Goal: Entertainment & Leisure: Browse casually

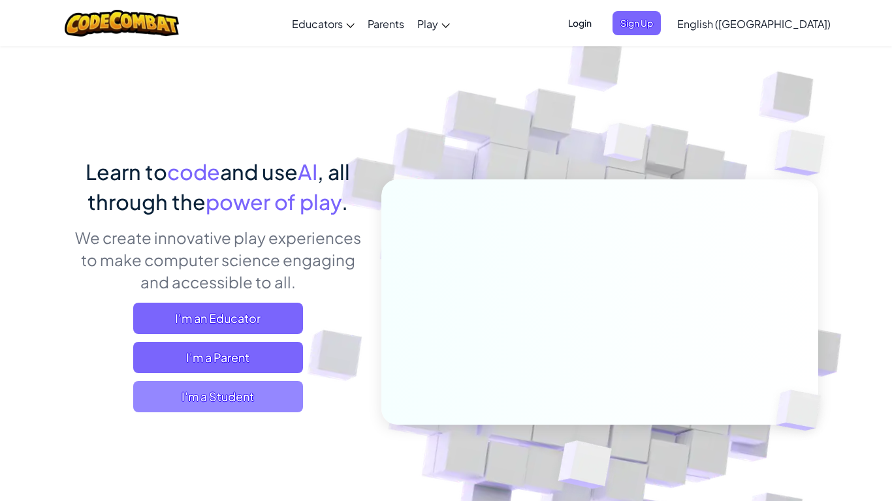
click at [272, 387] on span "I'm a Student" at bounding box center [218, 396] width 170 height 31
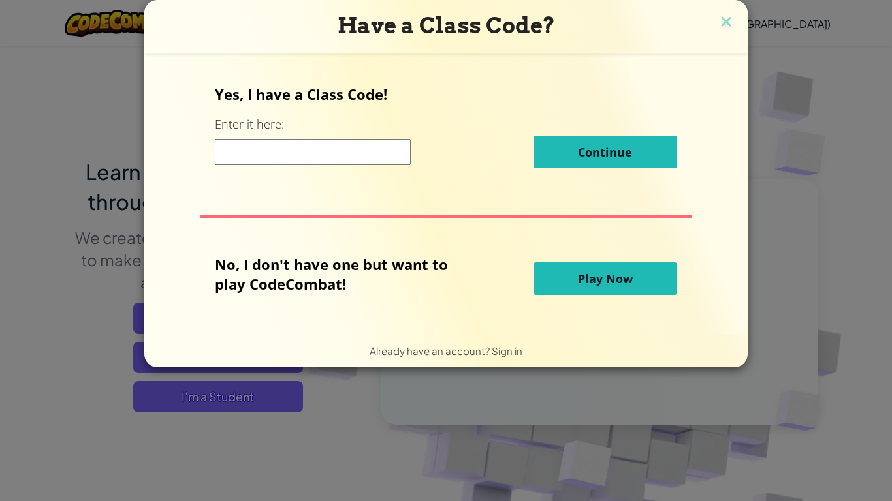
click at [616, 285] on span "Play Now" at bounding box center [605, 279] width 55 height 16
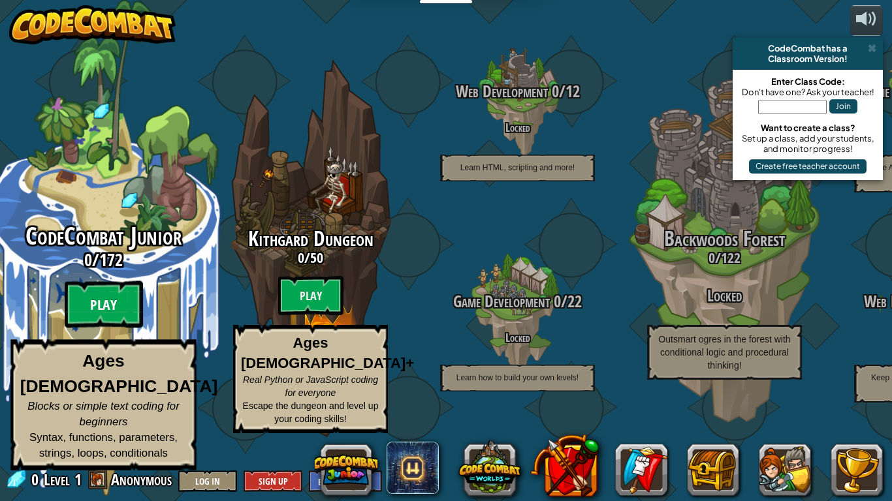
click at [103, 323] on btn "Play" at bounding box center [104, 304] width 78 height 47
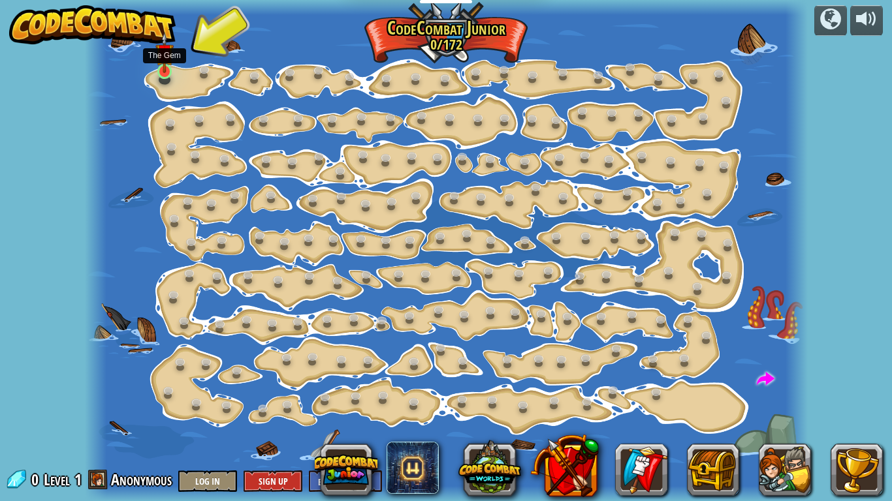
click at [161, 71] on img at bounding box center [164, 52] width 18 height 41
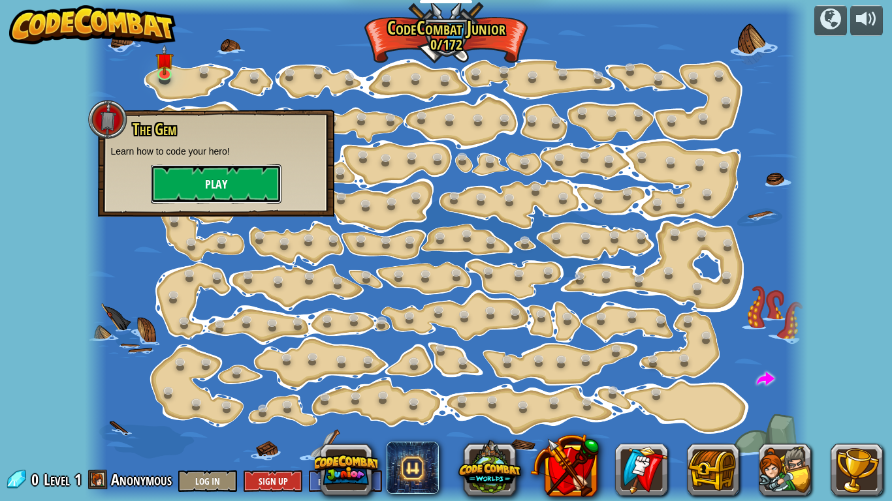
click at [225, 197] on button "Play" at bounding box center [216, 184] width 131 height 39
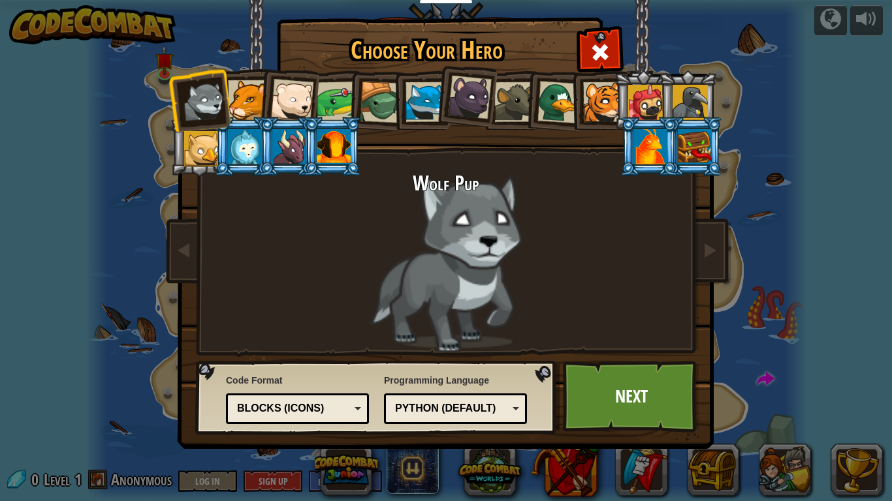
click at [251, 103] on div at bounding box center [248, 100] width 40 height 40
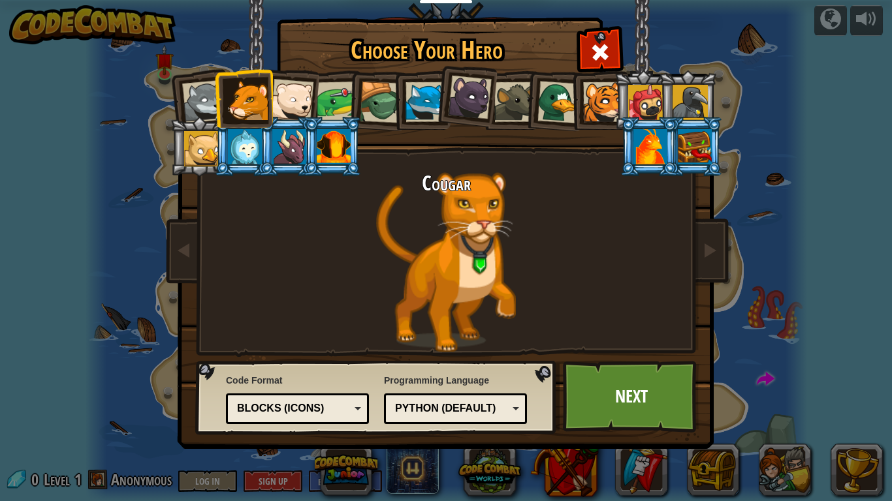
click at [289, 112] on div at bounding box center [291, 100] width 43 height 43
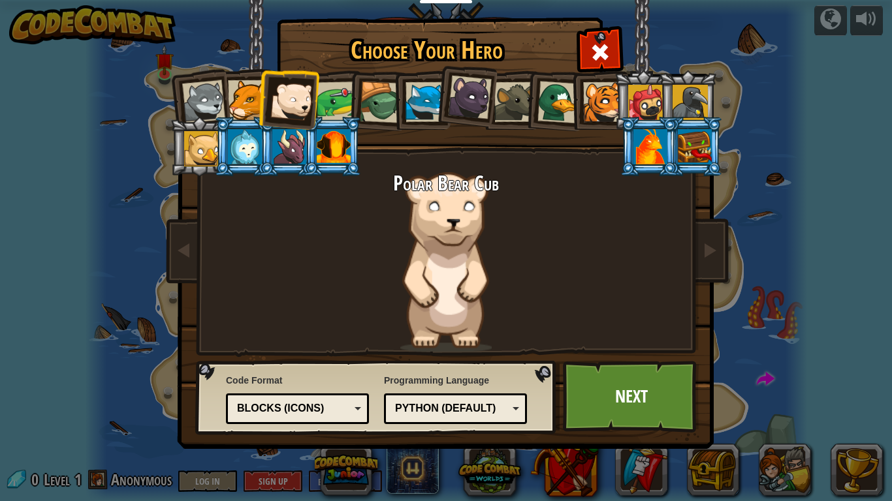
click at [344, 99] on div at bounding box center [337, 102] width 40 height 40
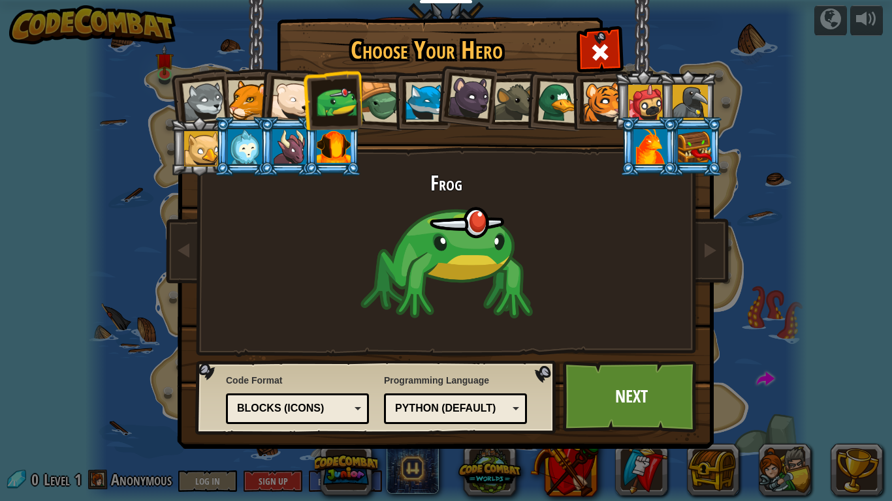
click at [381, 104] on div at bounding box center [381, 103] width 42 height 42
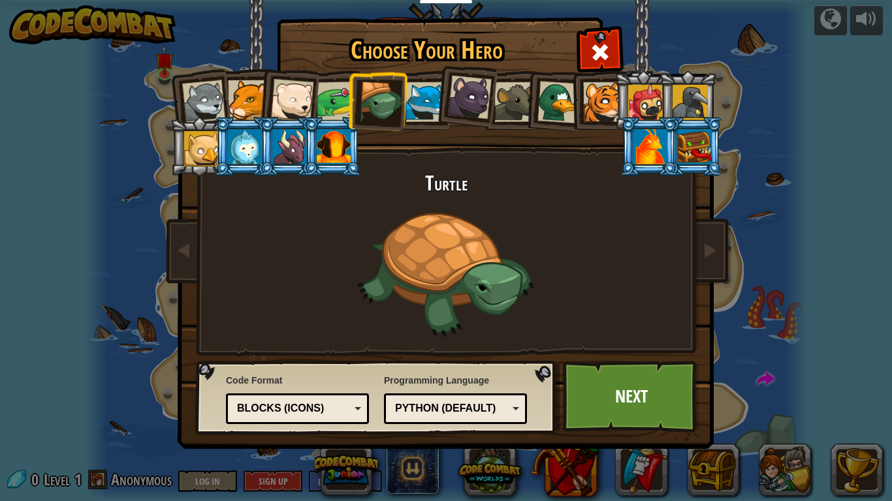
click at [421, 110] on div at bounding box center [425, 102] width 40 height 40
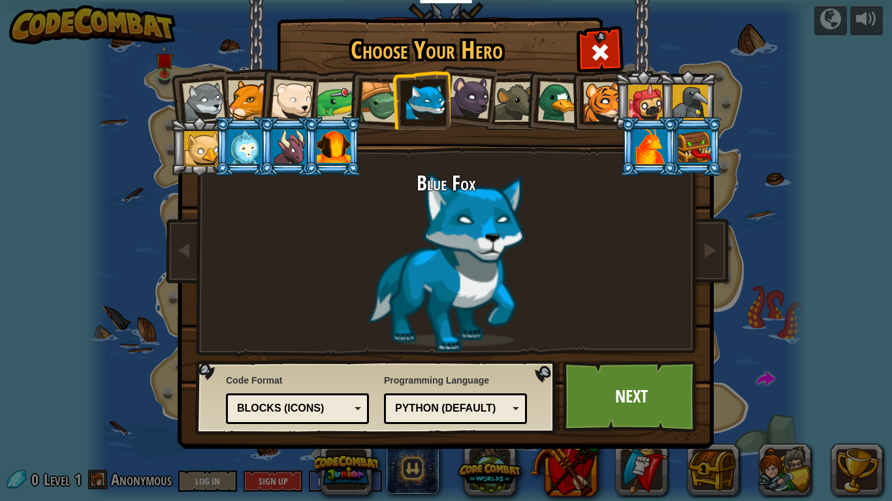
click at [445, 108] on div at bounding box center [425, 102] width 40 height 40
click at [458, 107] on div at bounding box center [470, 98] width 44 height 44
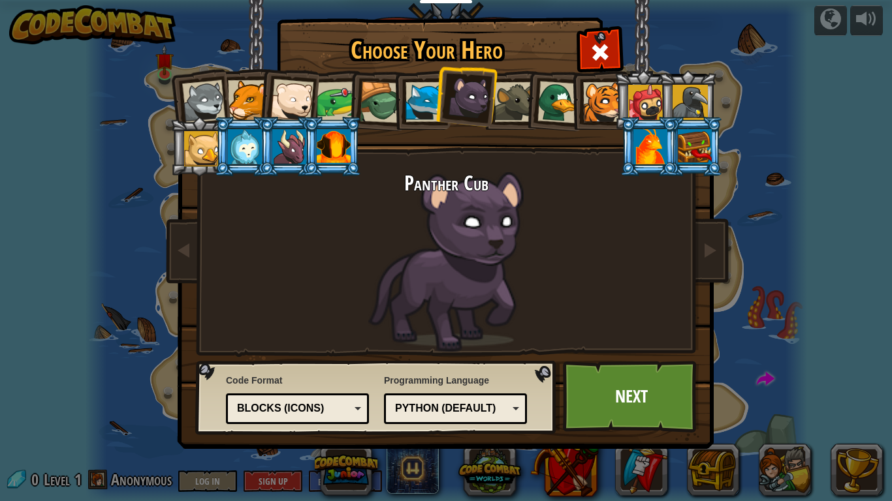
click at [535, 103] on li at bounding box center [554, 100] width 63 height 63
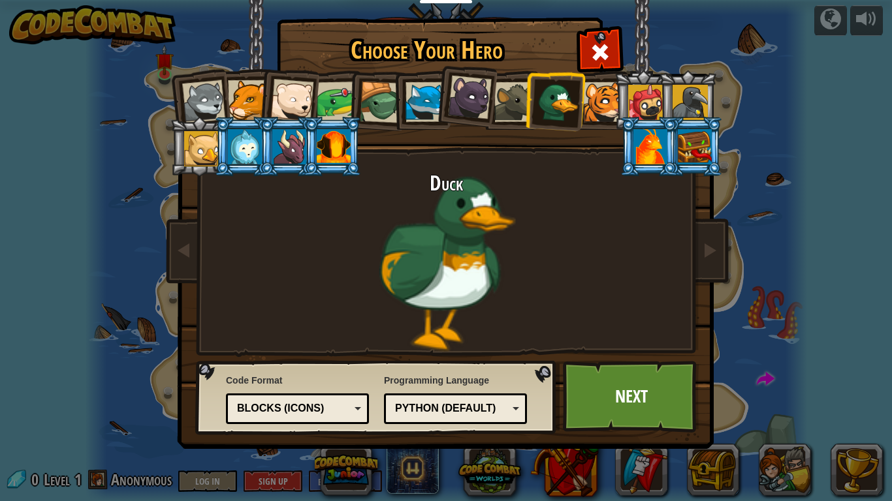
click at [509, 89] on div at bounding box center [514, 102] width 40 height 40
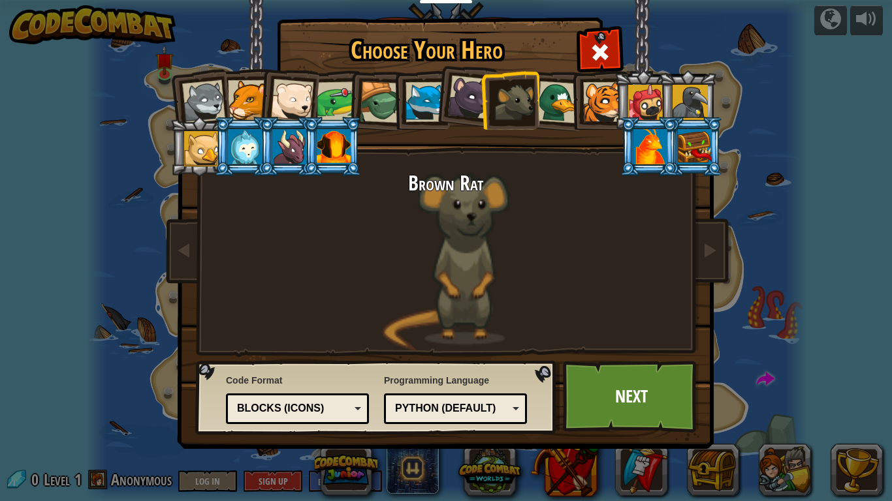
click at [607, 96] on div at bounding box center [603, 102] width 40 height 40
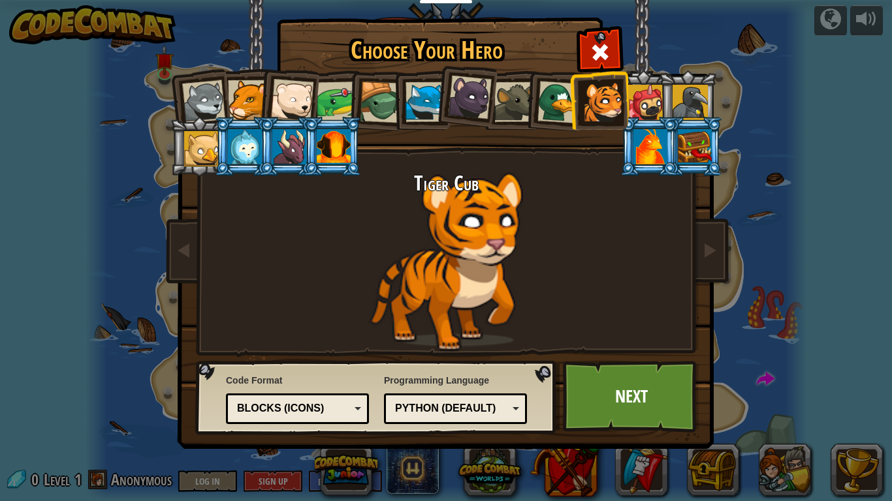
click at [635, 102] on div at bounding box center [645, 102] width 35 height 35
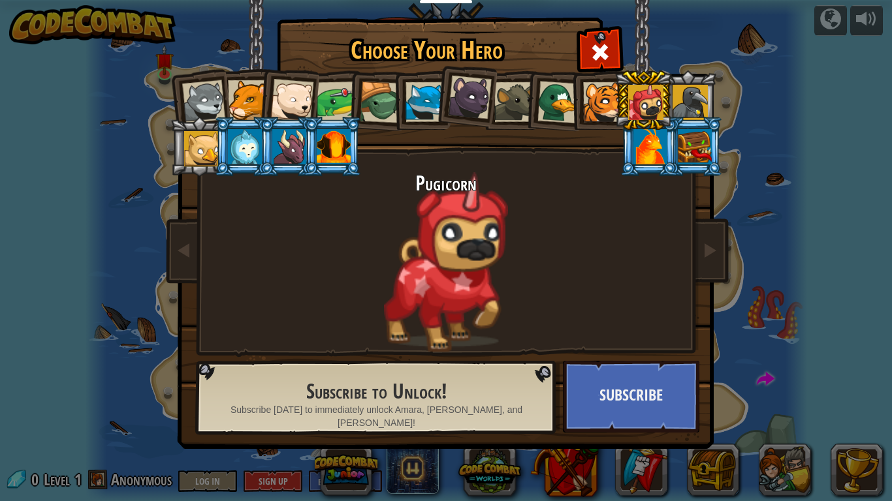
click at [688, 110] on div at bounding box center [690, 102] width 35 height 35
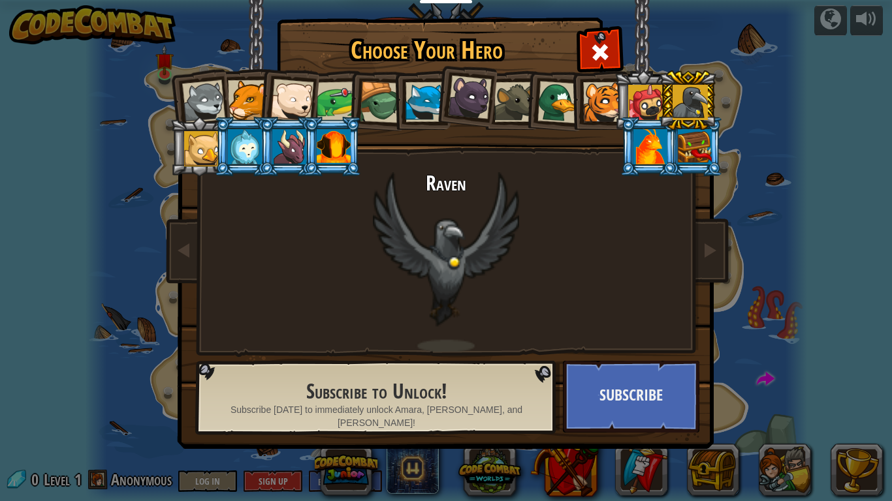
click at [694, 136] on div at bounding box center [695, 146] width 34 height 35
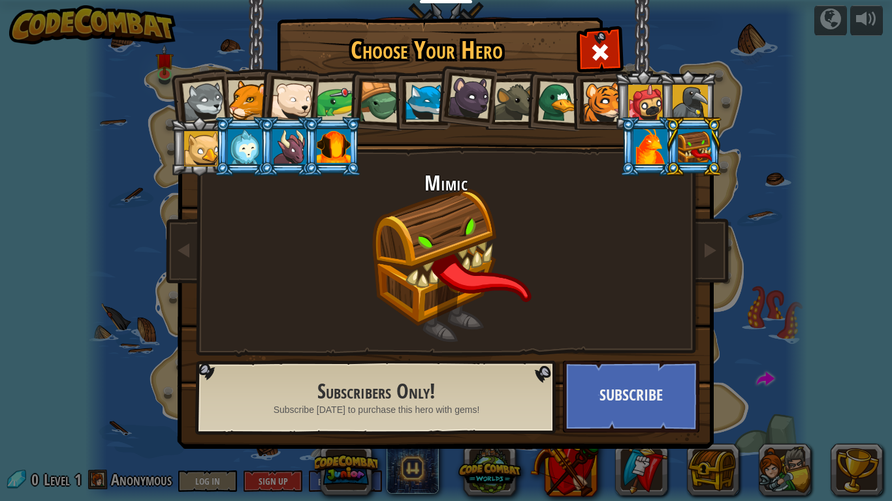
click at [642, 148] on div at bounding box center [650, 146] width 34 height 35
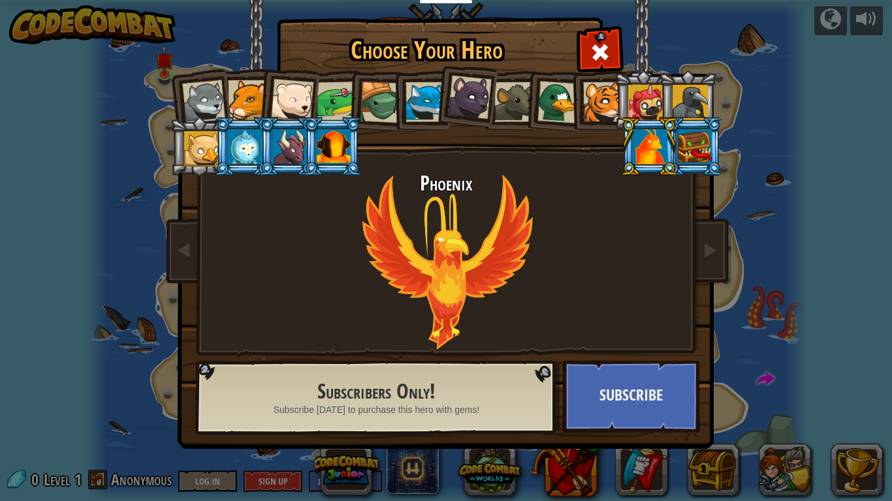
click at [317, 150] on div at bounding box center [334, 146] width 34 height 35
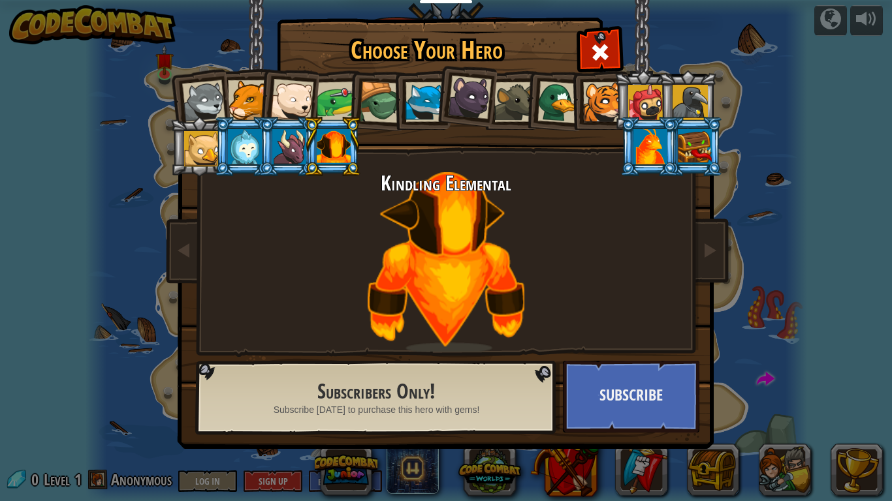
click at [298, 146] on div at bounding box center [289, 146] width 34 height 35
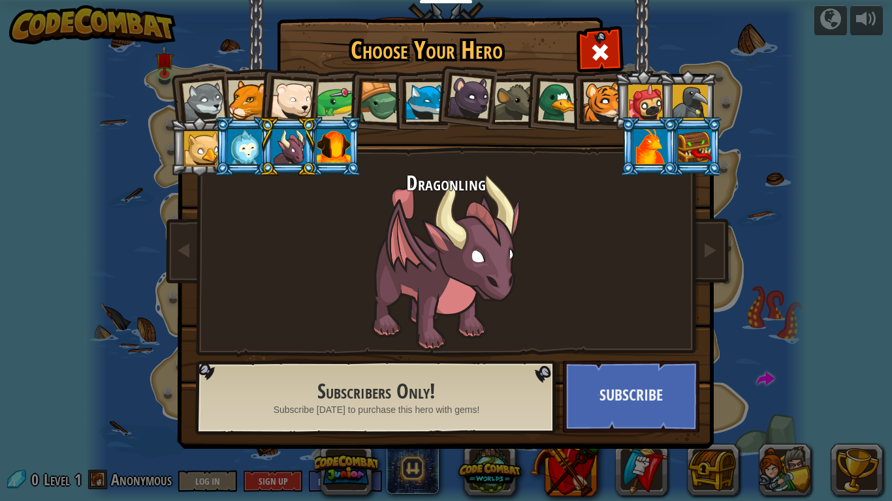
click at [242, 153] on div at bounding box center [245, 146] width 34 height 35
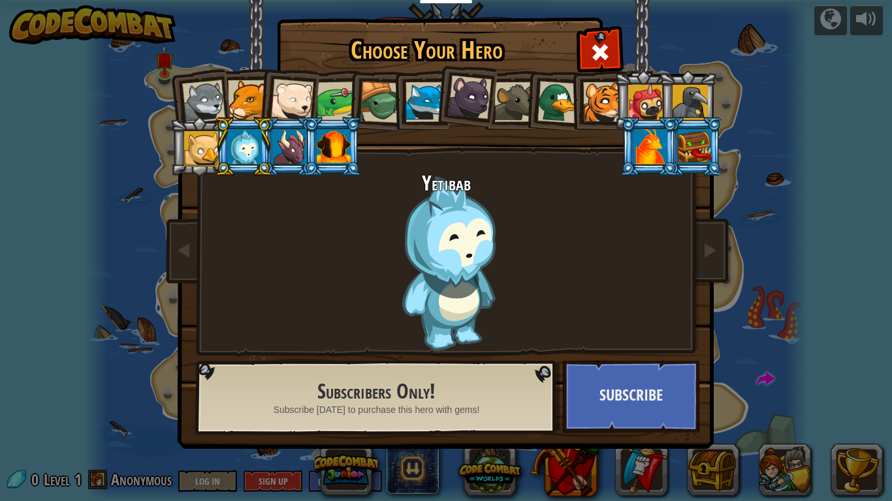
click at [203, 148] on div at bounding box center [201, 148] width 35 height 35
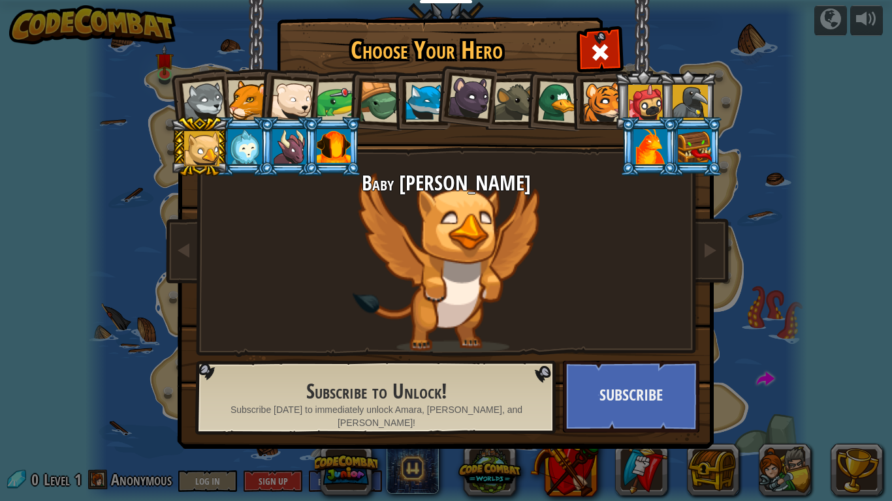
click at [389, 144] on div "Wolf Pup Cougar Polar Bear Cub Frog Turtle Blue Fox Panther Cub Brown Rat Duck …" at bounding box center [446, 206] width 490 height 285
click at [198, 102] on div at bounding box center [203, 101] width 43 height 43
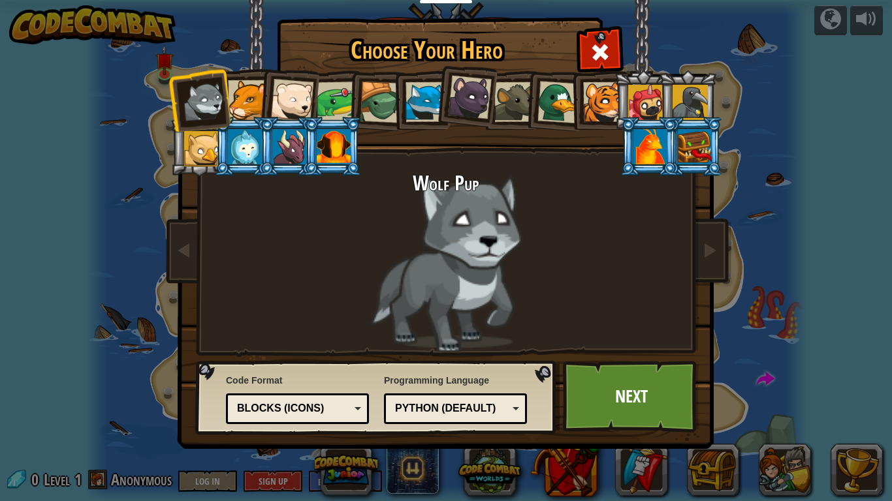
click at [631, 95] on div at bounding box center [645, 102] width 35 height 35
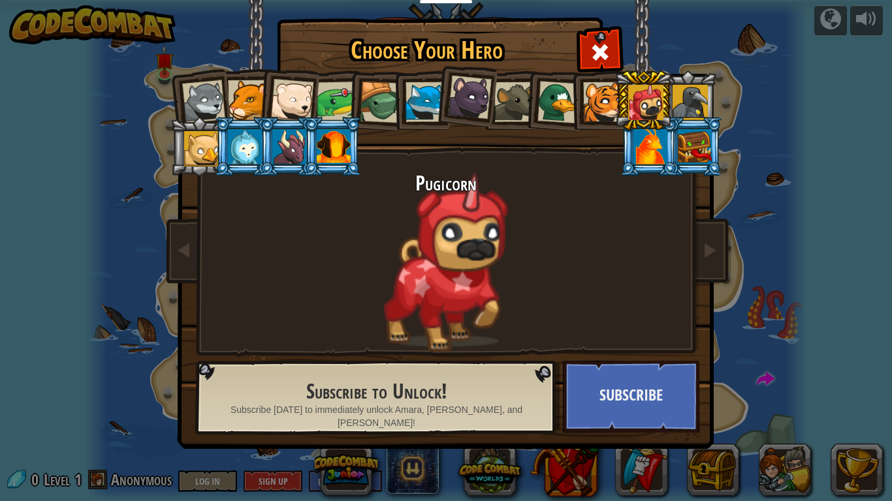
click at [705, 113] on div at bounding box center [690, 102] width 35 height 35
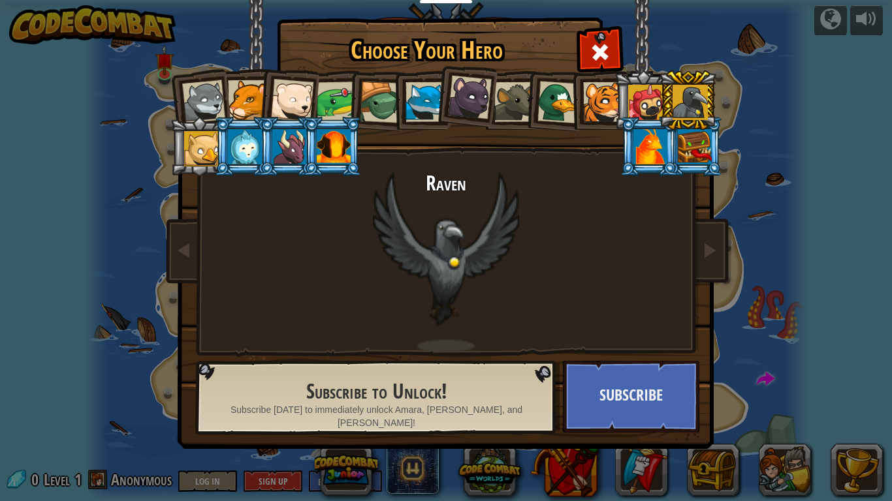
click at [533, 114] on li at bounding box center [554, 100] width 63 height 63
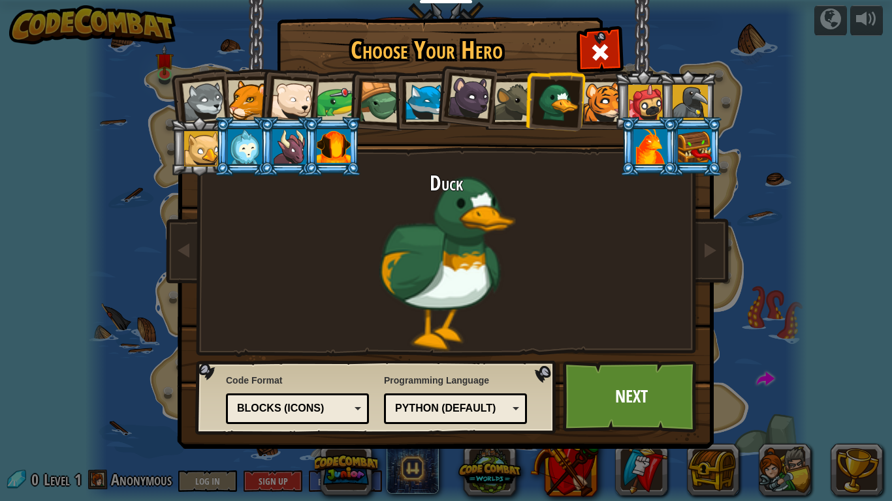
click at [690, 106] on div at bounding box center [690, 102] width 35 height 35
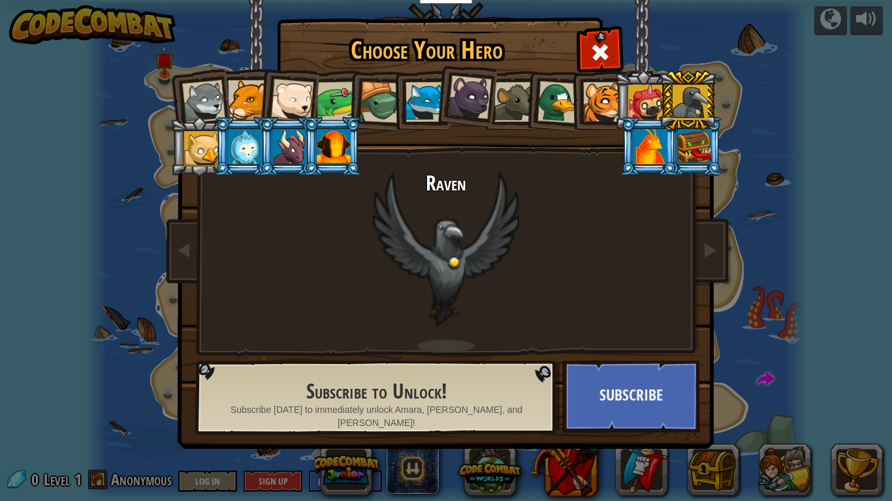
click at [688, 159] on div at bounding box center [695, 146] width 34 height 35
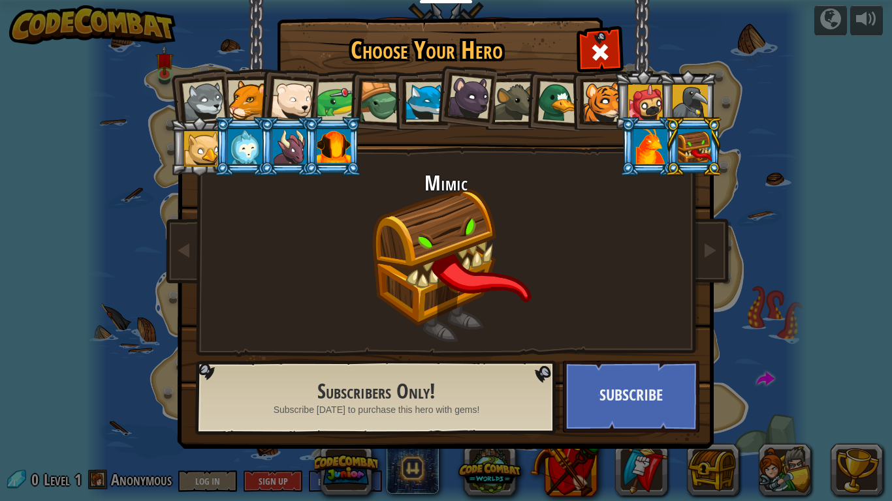
click at [668, 154] on li at bounding box center [693, 146] width 59 height 59
click at [263, 131] on li at bounding box center [288, 146] width 59 height 59
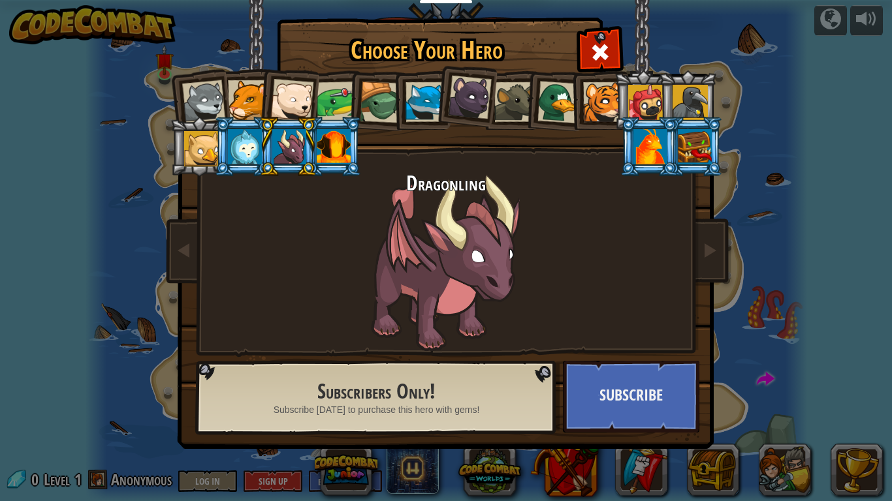
click at [211, 151] on div at bounding box center [201, 148] width 35 height 35
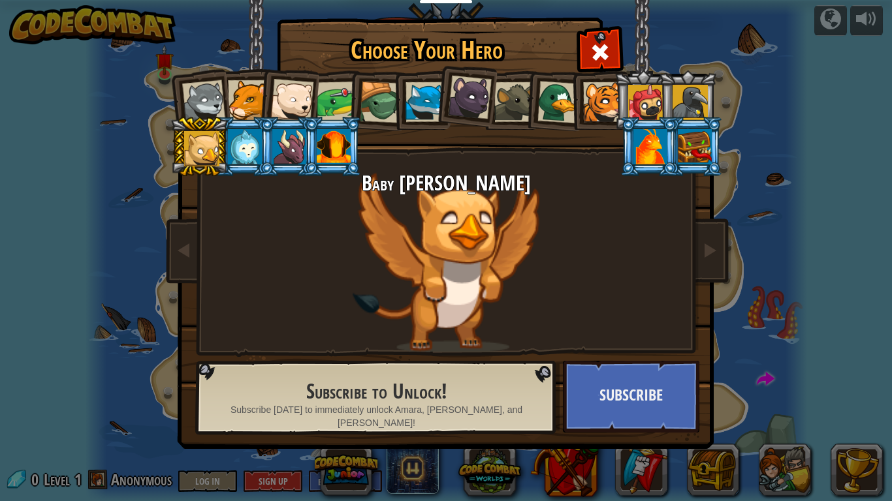
click at [210, 107] on div at bounding box center [203, 101] width 43 height 43
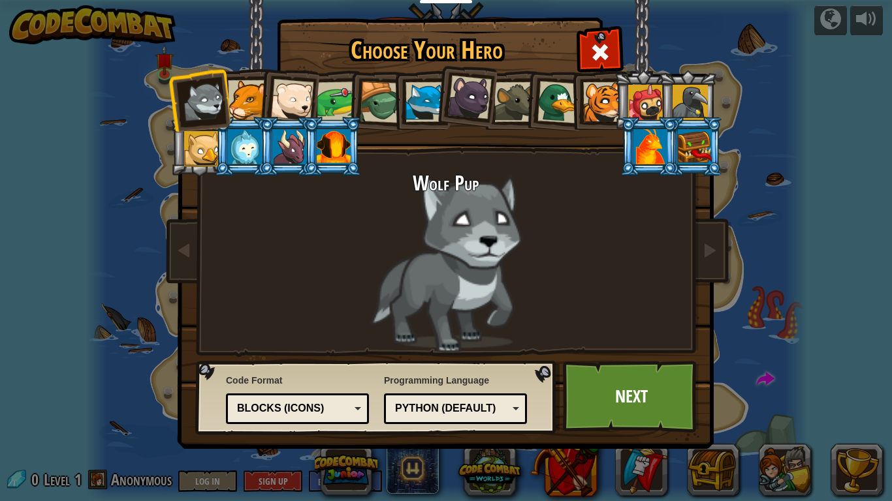
click at [392, 94] on li at bounding box center [421, 100] width 59 height 59
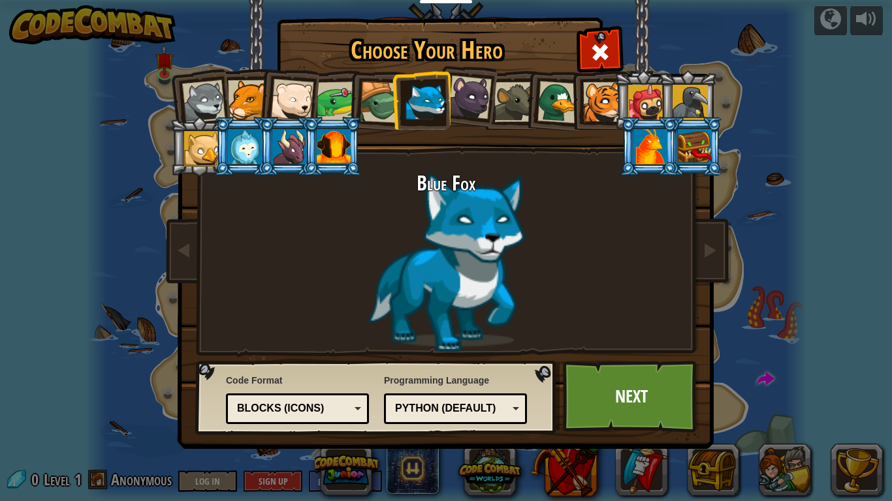
click at [382, 95] on div at bounding box center [381, 103] width 42 height 42
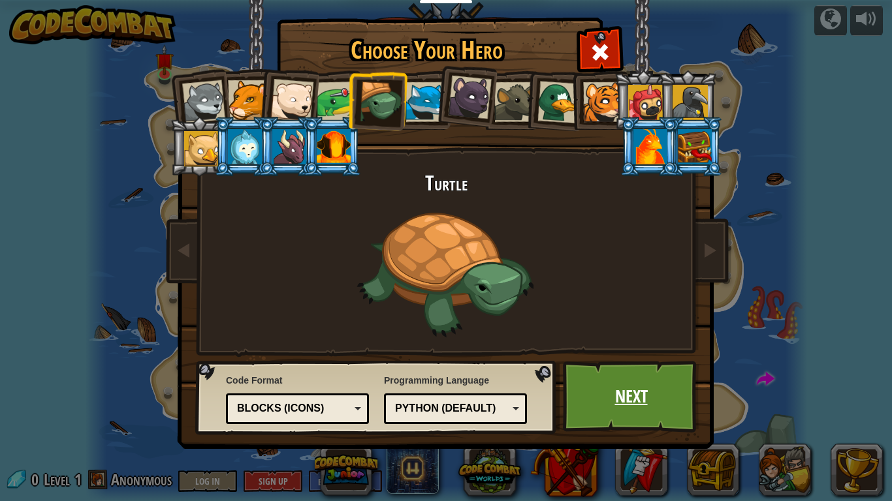
click at [619, 411] on link "Next" at bounding box center [631, 397] width 136 height 72
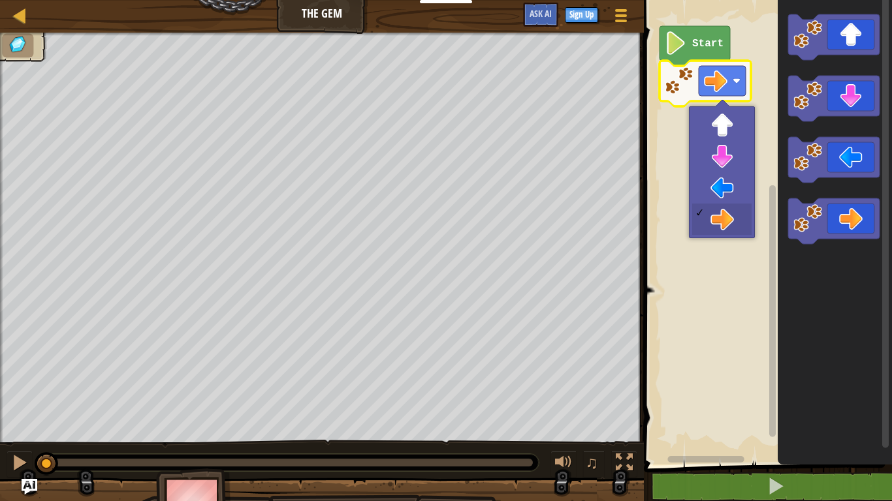
click at [723, 87] on image "Blockly Workspace" at bounding box center [716, 81] width 24 height 24
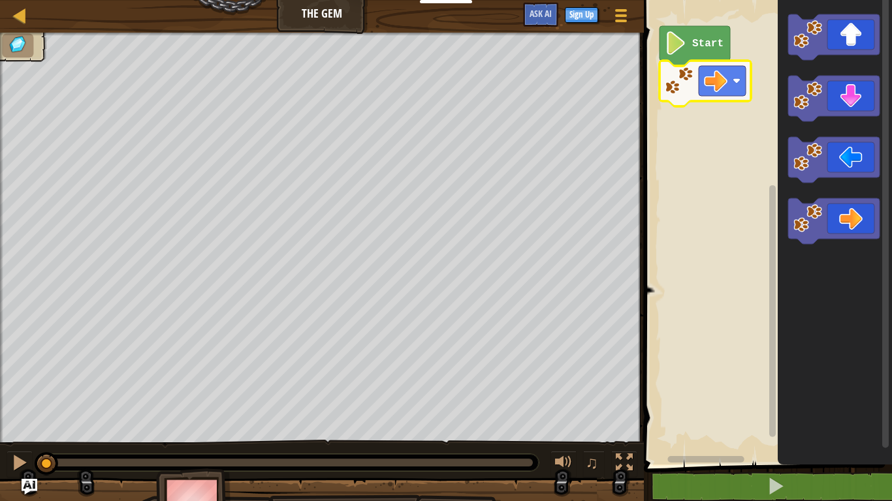
click at [695, 54] on icon "Blockly Workspace" at bounding box center [694, 46] width 71 height 40
click at [690, 47] on icon "Blockly Workspace" at bounding box center [694, 46] width 71 height 40
click at [675, 40] on image "Blockly Workspace" at bounding box center [676, 43] width 22 height 24
click at [751, 100] on rect "Blockly Workspace" at bounding box center [766, 228] width 252 height 471
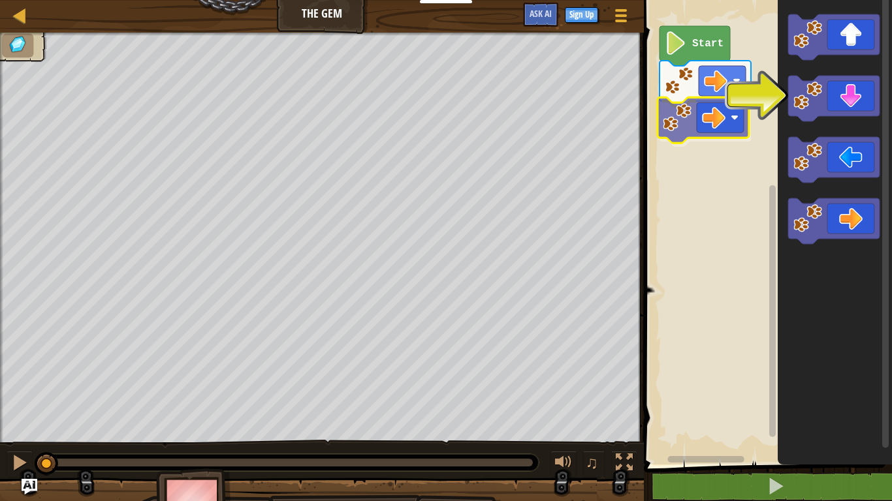
click at [674, 117] on div "Start" at bounding box center [766, 228] width 252 height 471
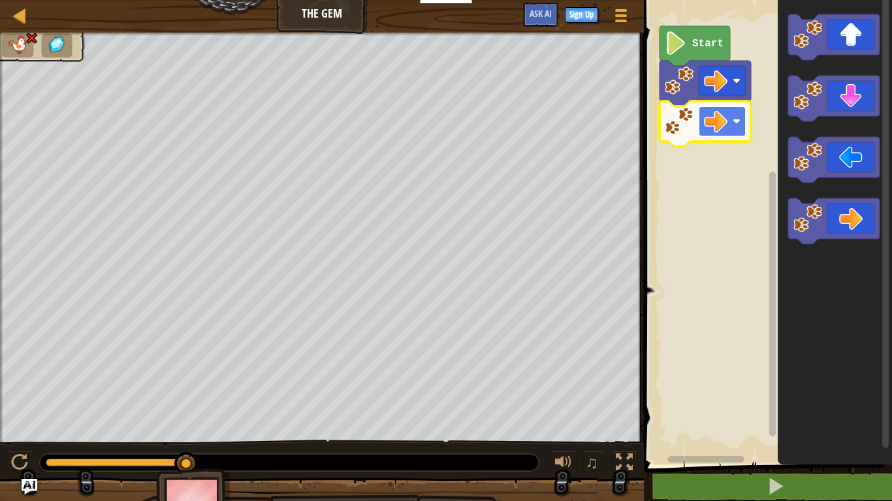
click at [724, 118] on image "Blockly Workspace" at bounding box center [716, 122] width 24 height 24
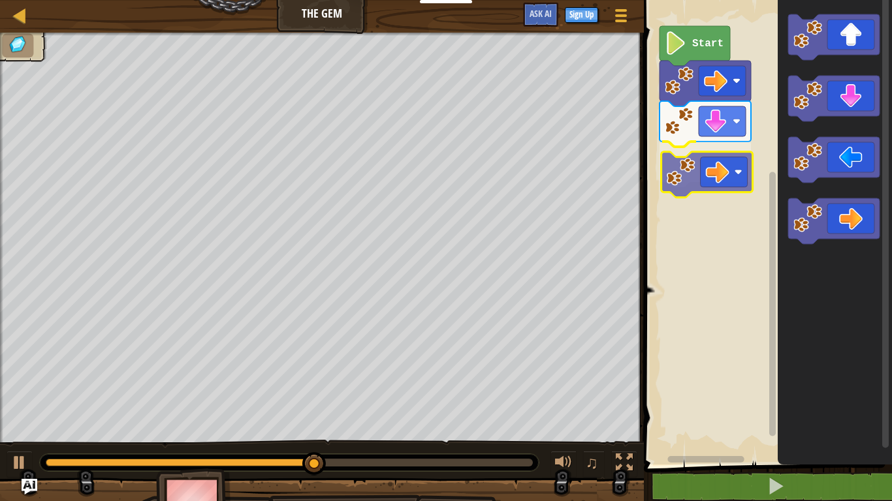
click at [706, 181] on div "Start" at bounding box center [766, 228] width 252 height 471
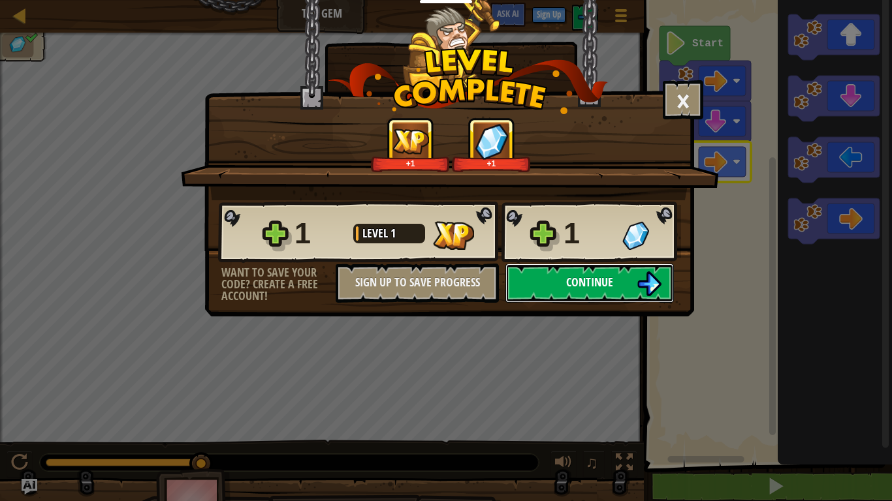
click at [585, 293] on button "Continue" at bounding box center [589, 283] width 168 height 39
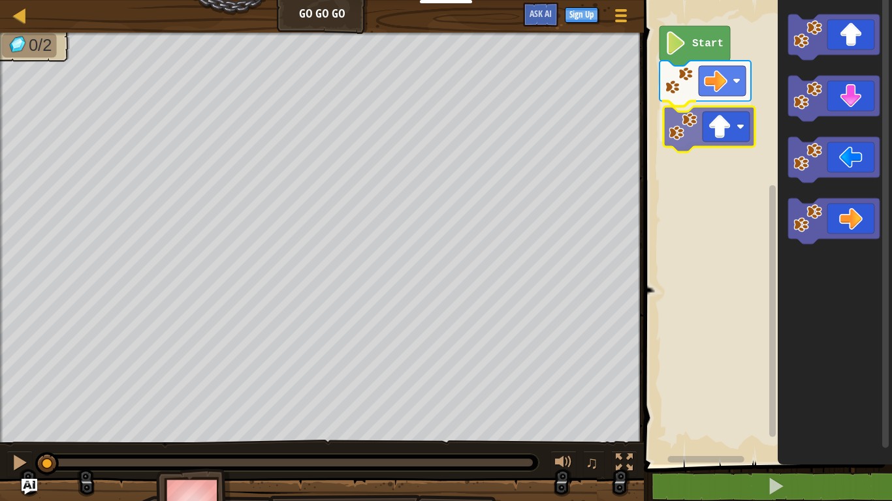
click at [720, 133] on div "Start" at bounding box center [766, 228] width 252 height 471
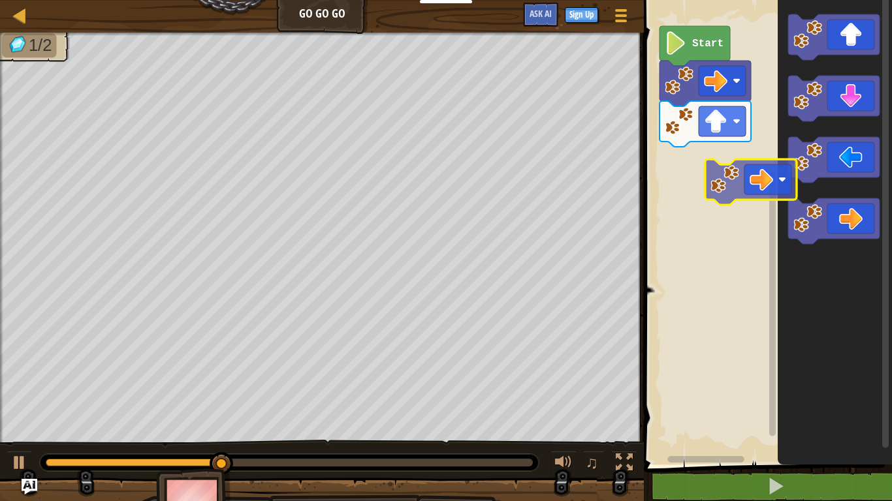
click at [764, 167] on div "Start" at bounding box center [766, 228] width 252 height 471
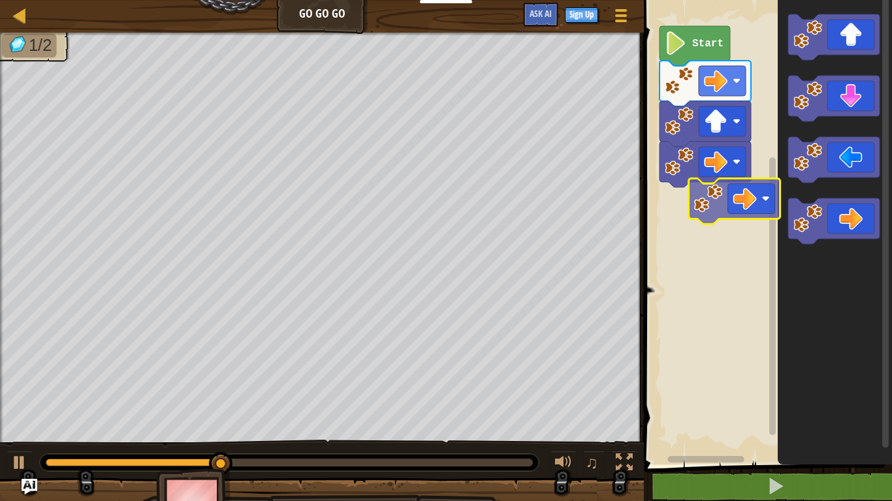
click at [744, 195] on div "Start" at bounding box center [766, 228] width 252 height 471
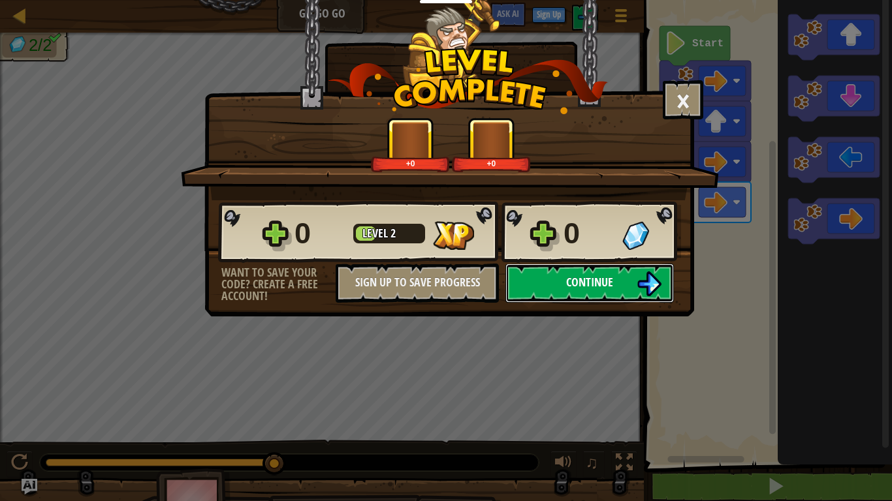
click at [653, 283] on img at bounding box center [649, 284] width 25 height 25
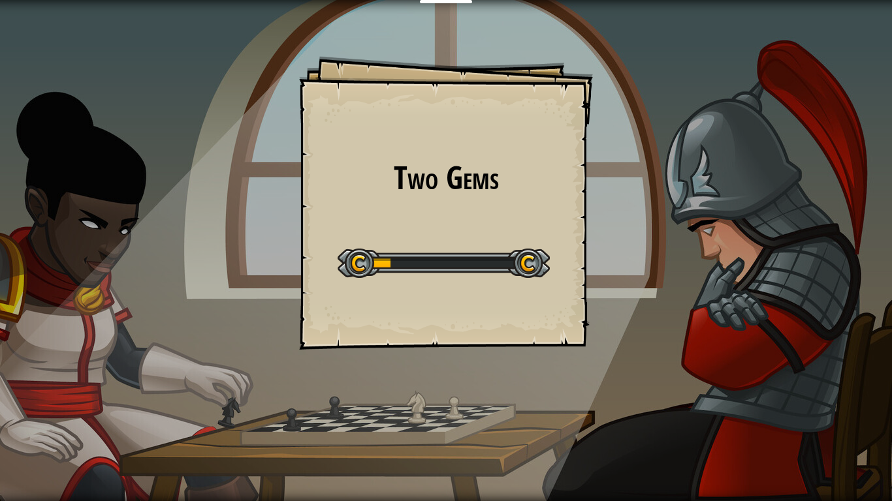
click at [500, 273] on div at bounding box center [444, 263] width 212 height 29
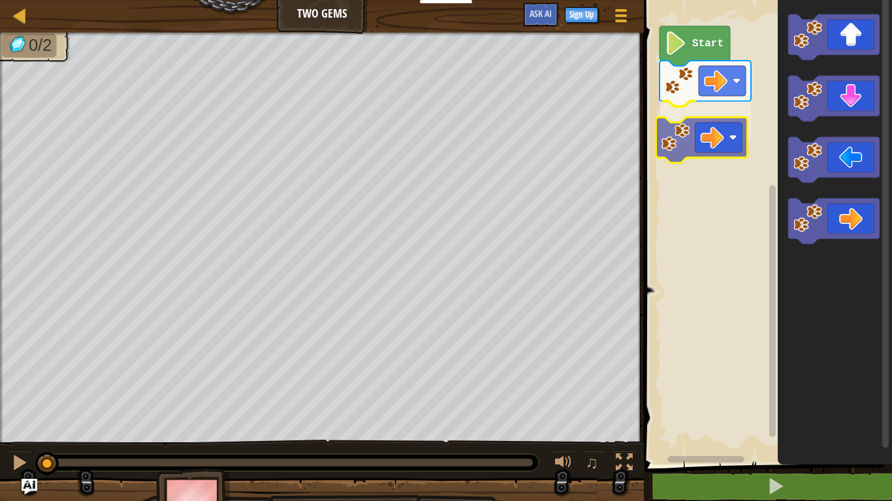
click at [710, 138] on div "Start" at bounding box center [766, 228] width 252 height 471
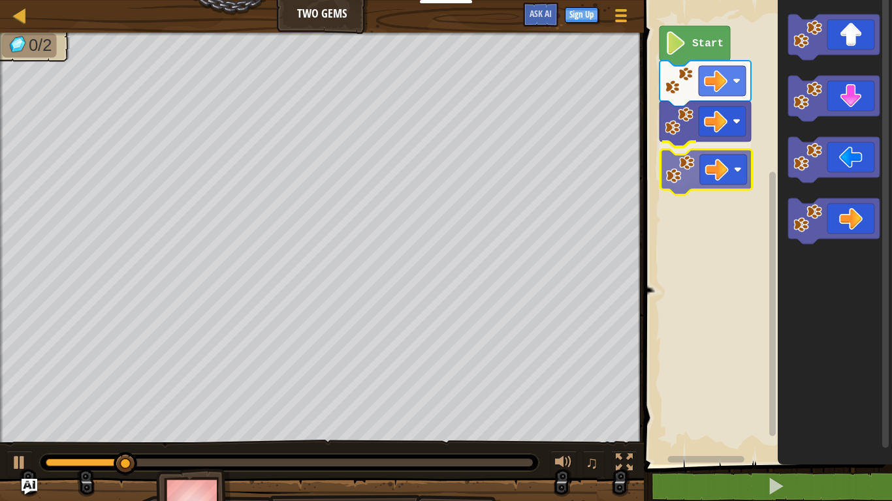
click at [702, 168] on div "Start" at bounding box center [766, 228] width 252 height 471
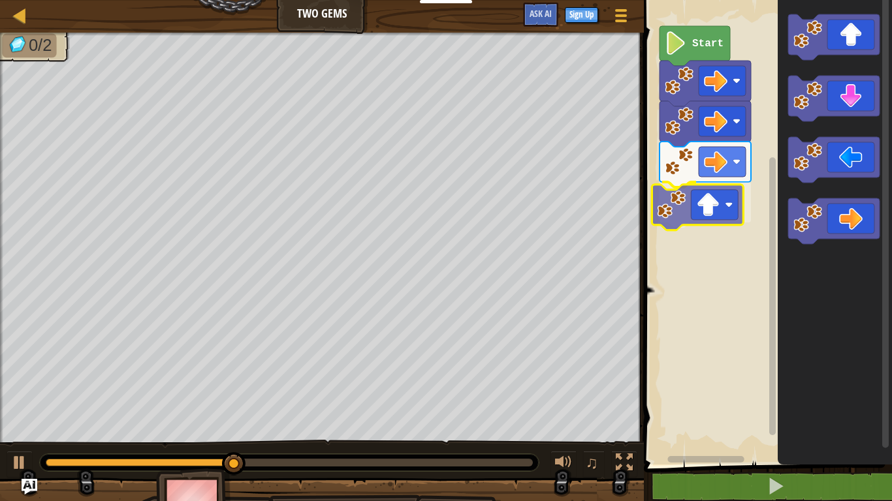
click at [695, 221] on div "Start" at bounding box center [766, 228] width 252 height 471
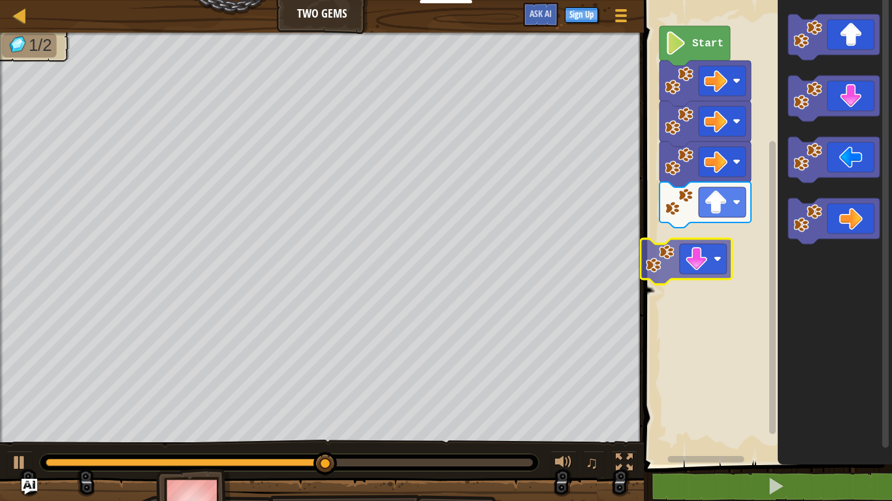
click at [708, 257] on div "Start" at bounding box center [766, 228] width 252 height 471
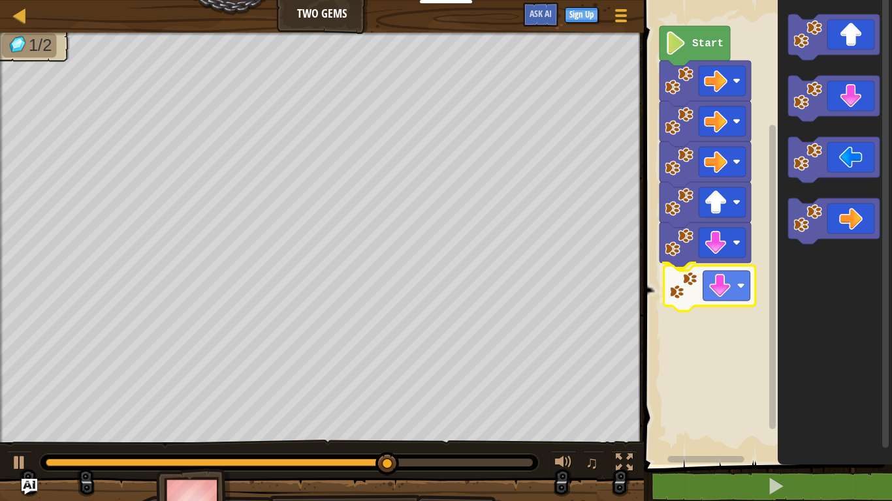
click at [736, 283] on div "Start" at bounding box center [766, 228] width 252 height 471
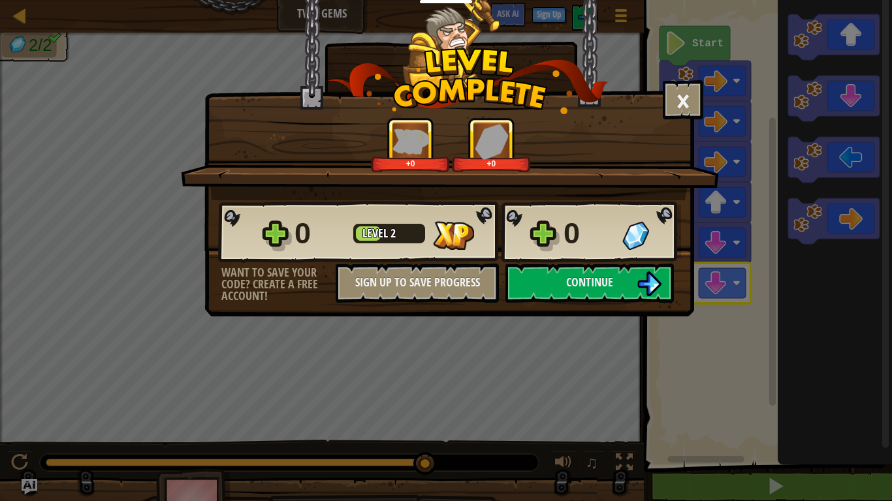
click at [554, 312] on div "× How fun was this level? +0 +0 Reticulating Splines... 0 Level 2 0 Want to sav…" at bounding box center [449, 158] width 490 height 317
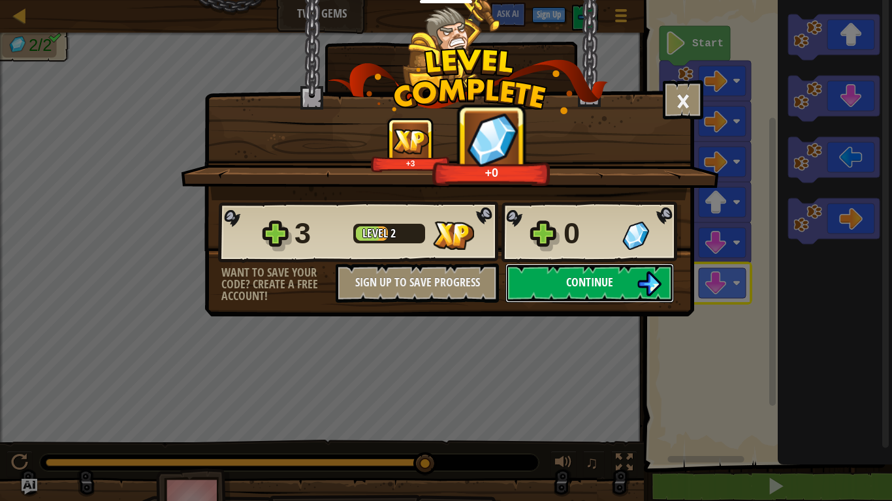
click at [554, 300] on button "Continue" at bounding box center [589, 283] width 168 height 39
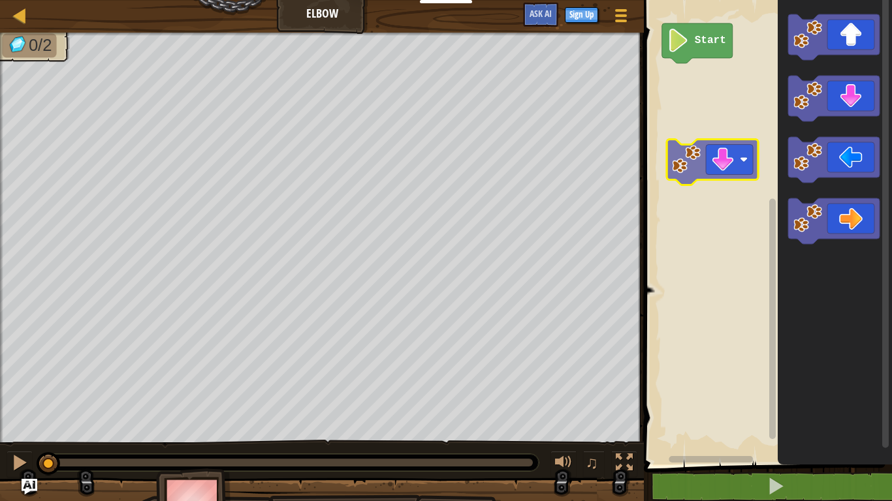
click at [722, 160] on div "Start" at bounding box center [766, 228] width 252 height 471
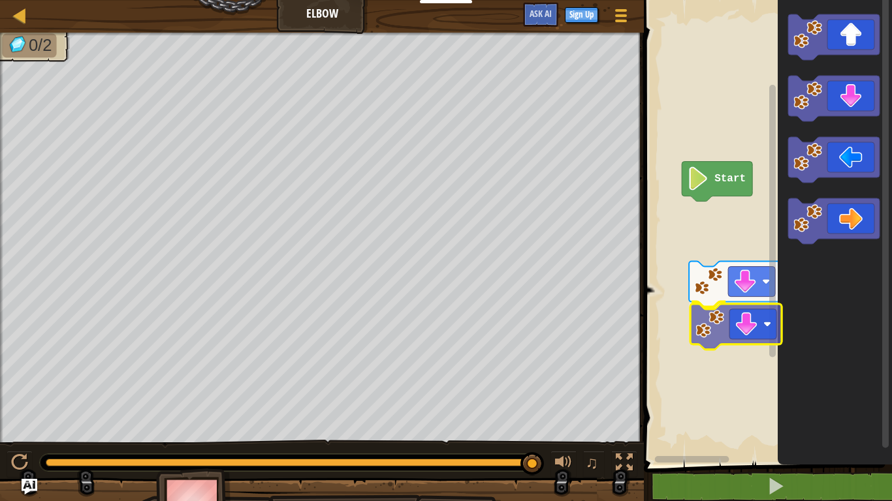
click at [714, 338] on div "Start" at bounding box center [766, 228] width 252 height 471
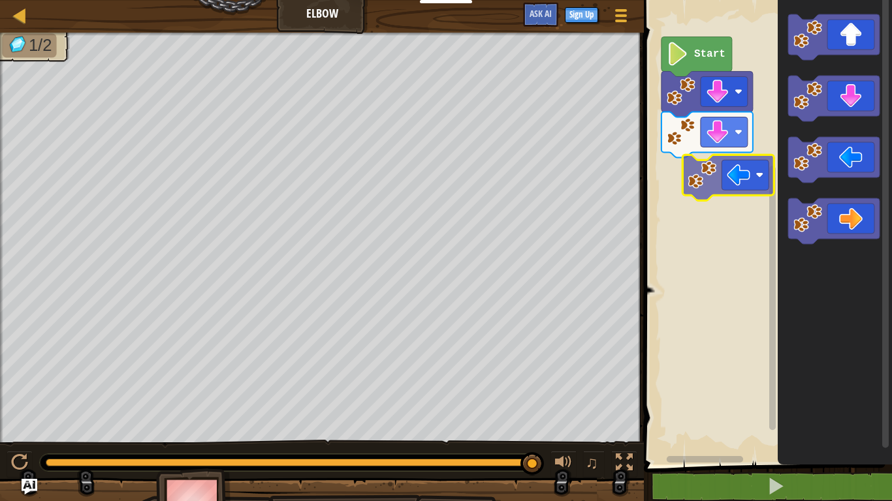
click at [713, 187] on div "Start" at bounding box center [766, 228] width 252 height 471
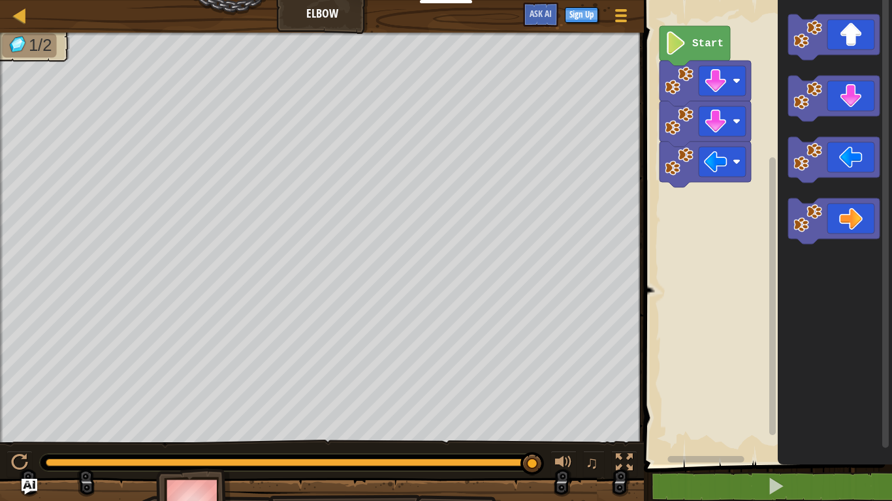
click at [713, 187] on rect "Blockly Workspace" at bounding box center [766, 228] width 252 height 471
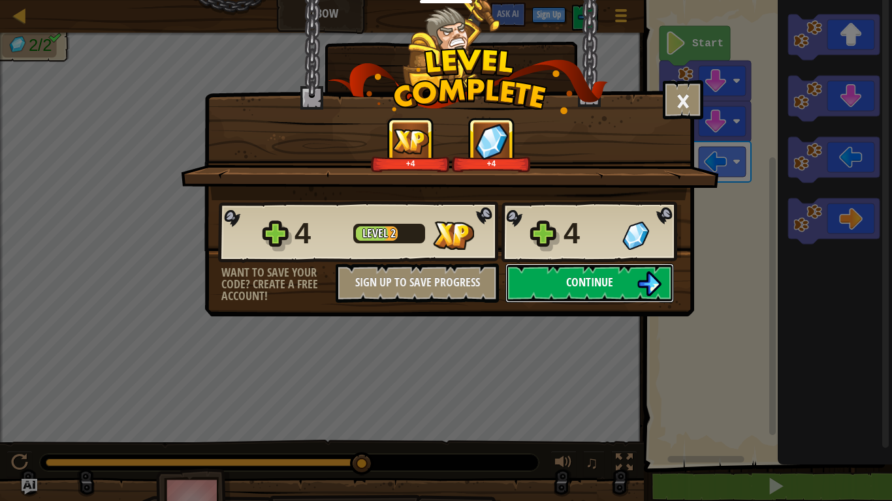
click at [624, 285] on button "Continue" at bounding box center [589, 283] width 168 height 39
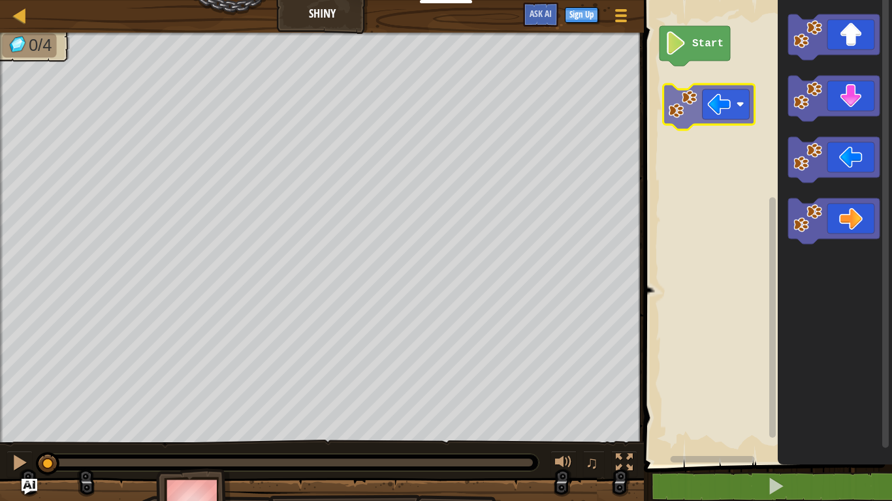
click at [697, 88] on div "Start" at bounding box center [766, 228] width 252 height 471
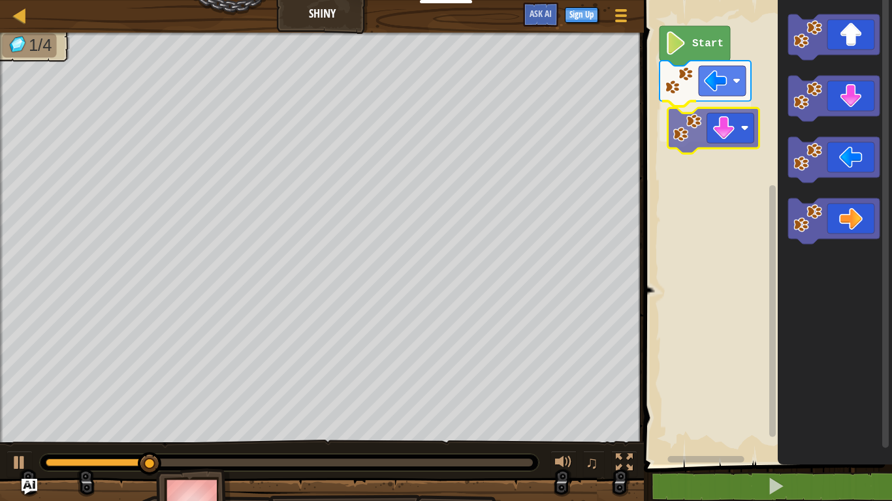
click at [681, 119] on div "Start" at bounding box center [766, 228] width 252 height 471
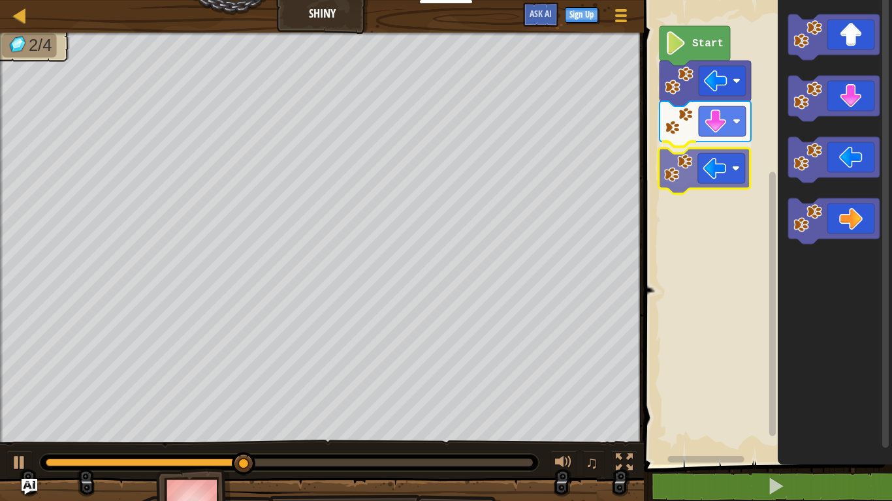
click at [686, 163] on div "Start" at bounding box center [766, 228] width 252 height 471
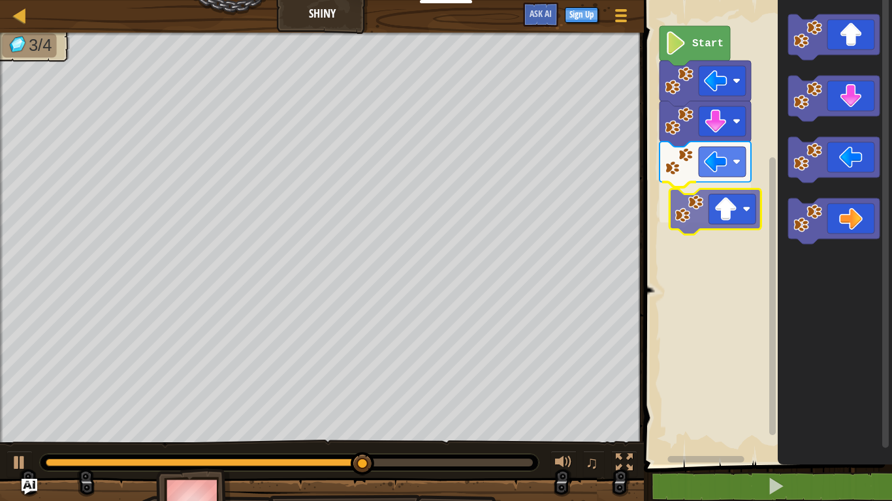
click at [690, 221] on div "Start" at bounding box center [766, 228] width 252 height 471
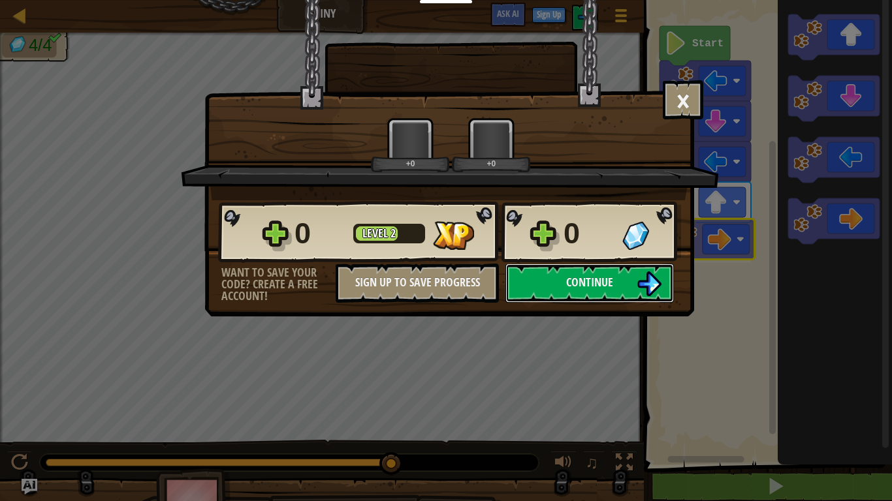
click at [735, 1] on body "Educators Create Free Account School & District Solutions Teacher Toolkit Previ…" at bounding box center [446, 0] width 892 height 1
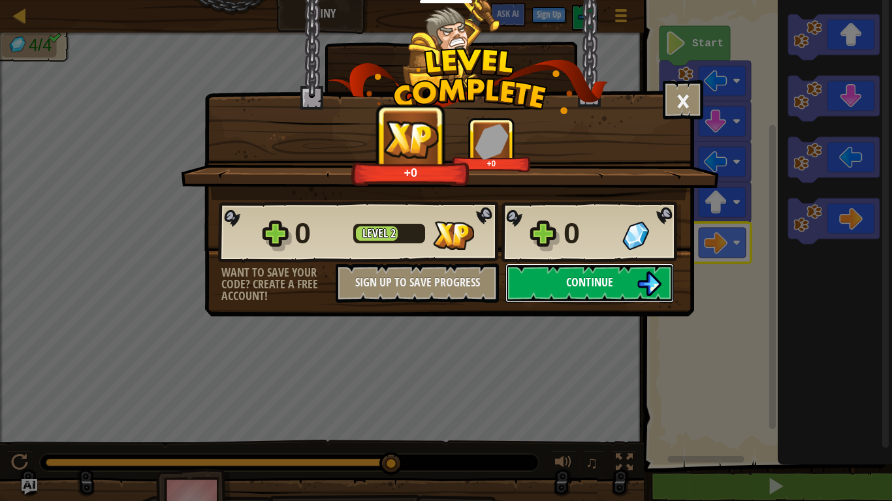
click at [580, 277] on span "Continue" at bounding box center [589, 282] width 47 height 16
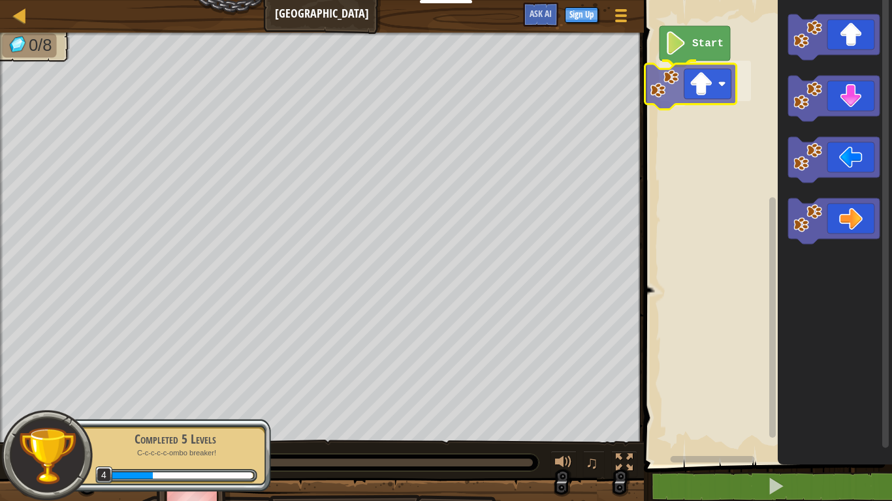
click at [707, 96] on div "Start" at bounding box center [766, 228] width 252 height 471
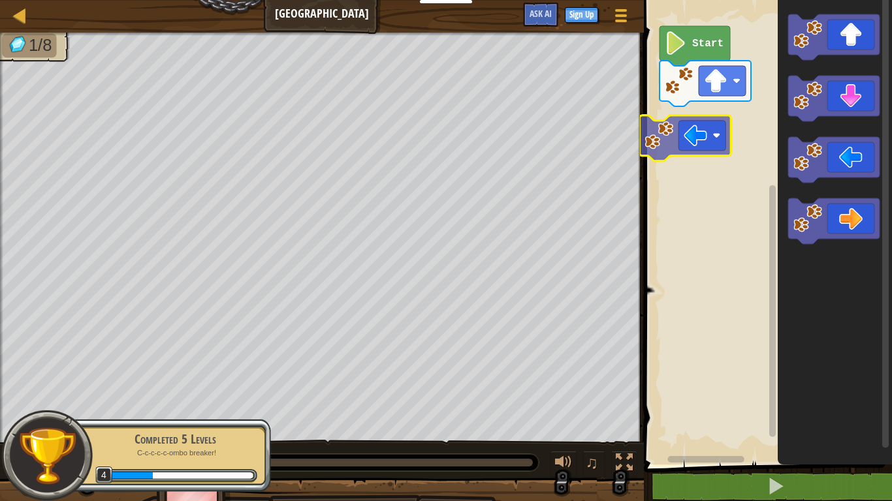
click at [693, 127] on div "Start" at bounding box center [766, 228] width 252 height 471
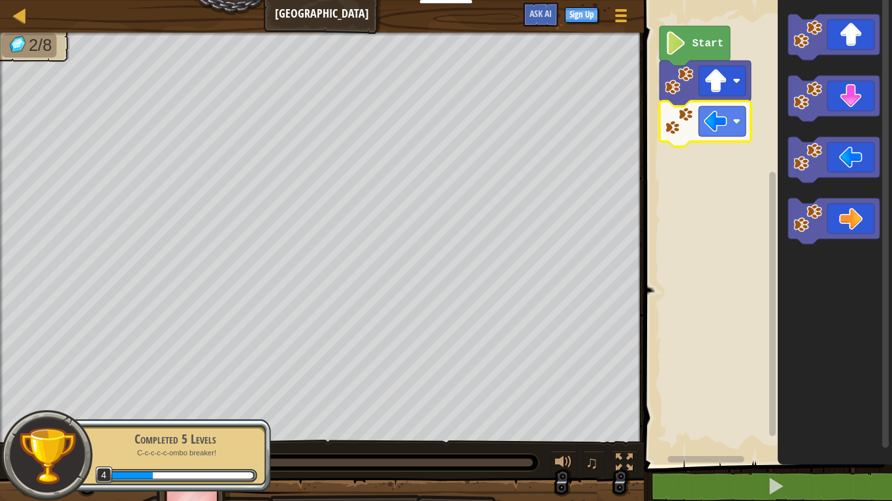
click at [891, 72] on icon "Blockly Workspace" at bounding box center [835, 228] width 114 height 471
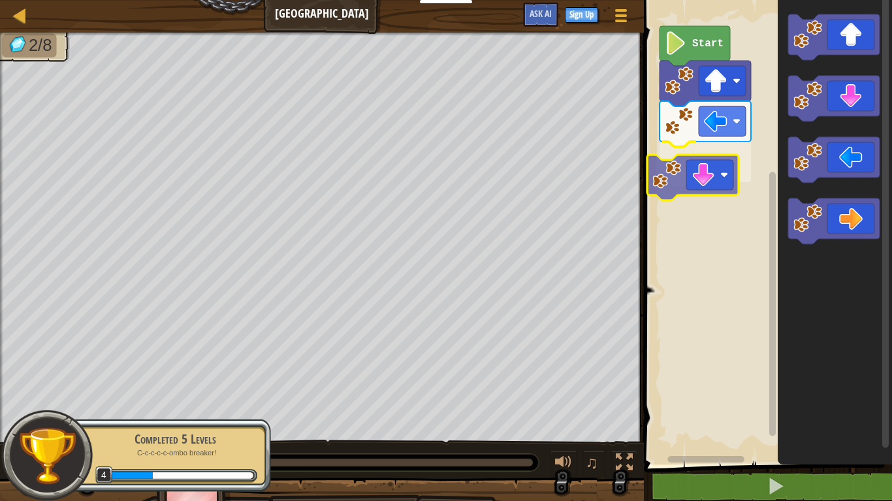
click at [716, 167] on div "Start" at bounding box center [766, 228] width 252 height 471
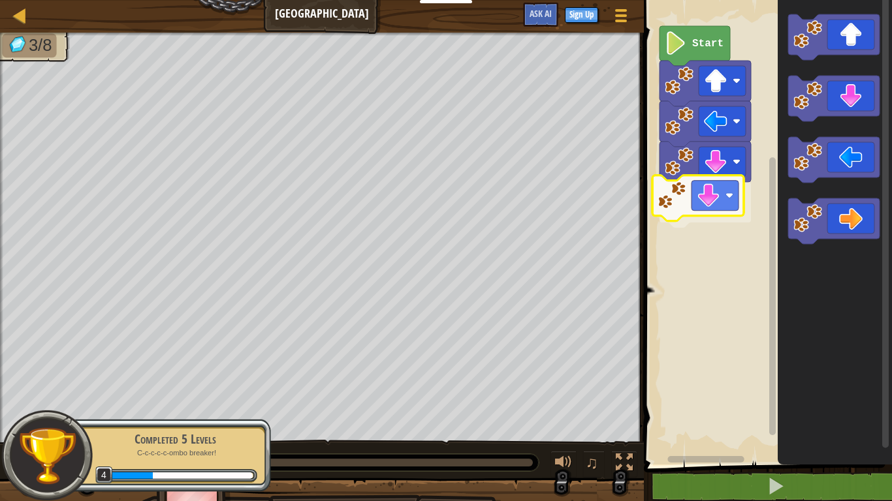
click at [722, 204] on div "Start" at bounding box center [766, 228] width 252 height 471
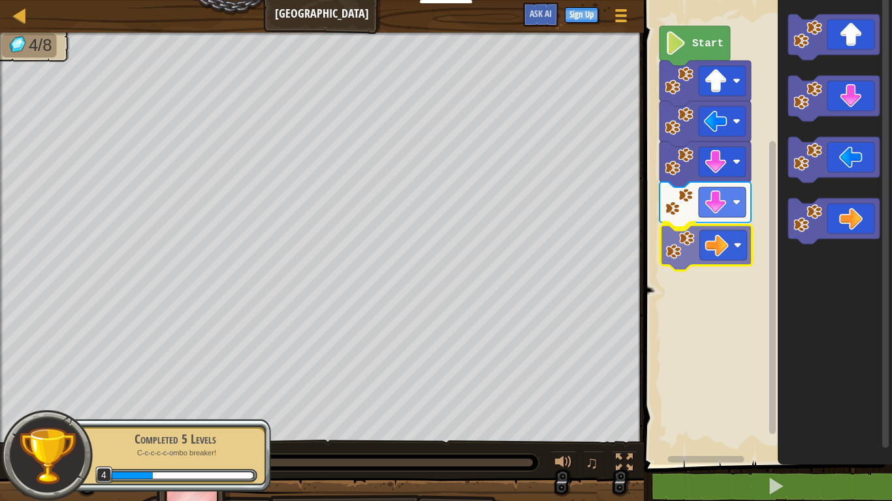
click at [716, 252] on div "Start" at bounding box center [766, 228] width 252 height 471
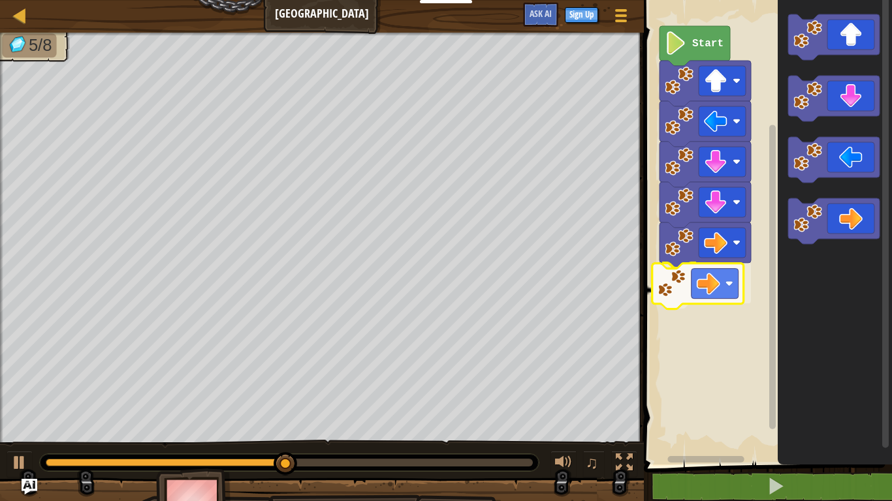
click at [690, 285] on div "Start" at bounding box center [766, 228] width 252 height 471
click at [846, 1] on icon "Blockly Workspace" at bounding box center [835, 228] width 114 height 471
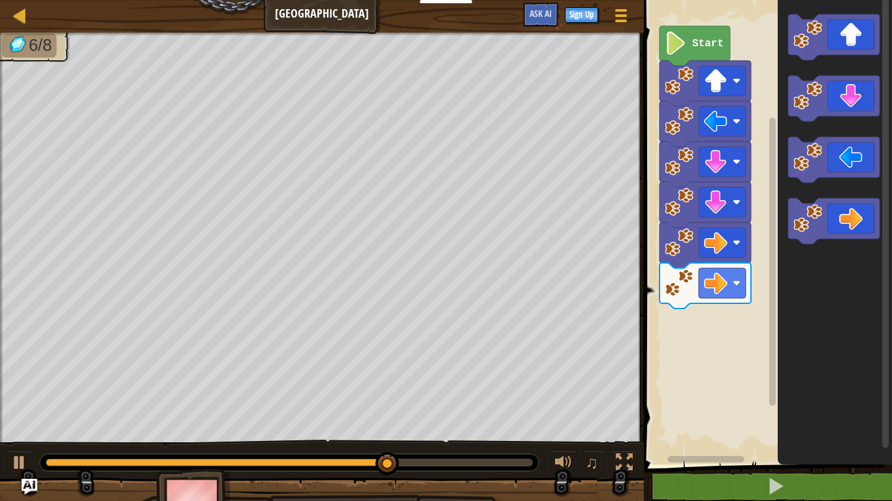
click at [712, 325] on div "Start" at bounding box center [766, 228] width 252 height 471
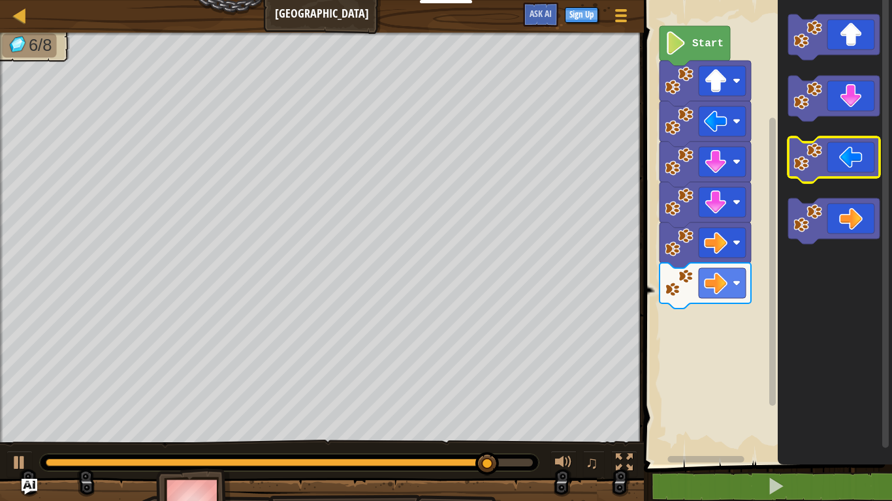
click at [801, 131] on icon "Blockly Workspace" at bounding box center [835, 228] width 114 height 471
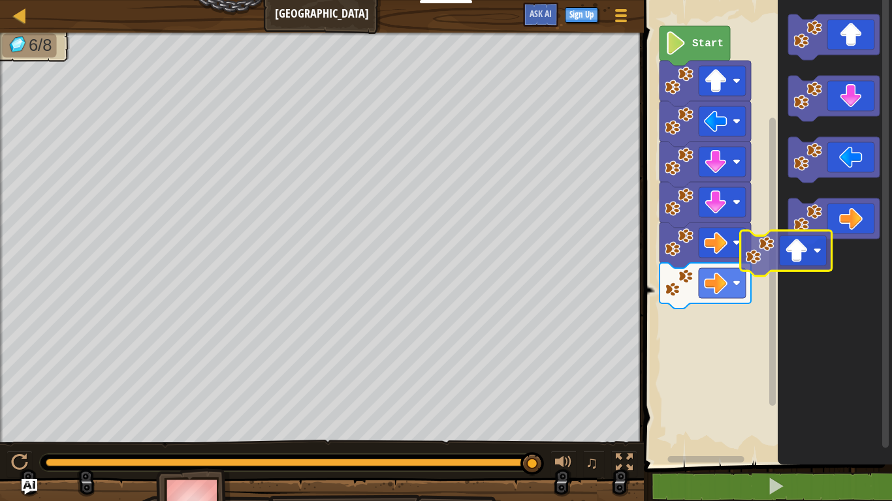
click at [775, 273] on div "Start" at bounding box center [766, 228] width 252 height 471
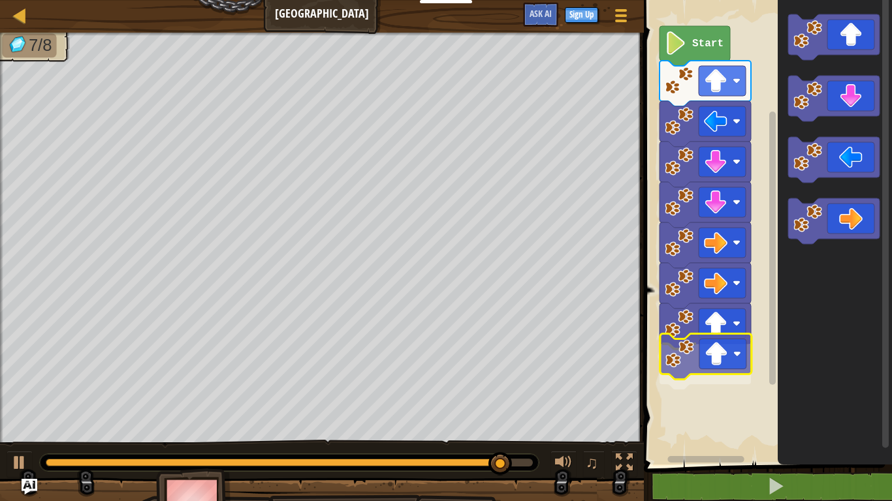
click at [745, 347] on div "Start" at bounding box center [766, 228] width 252 height 471
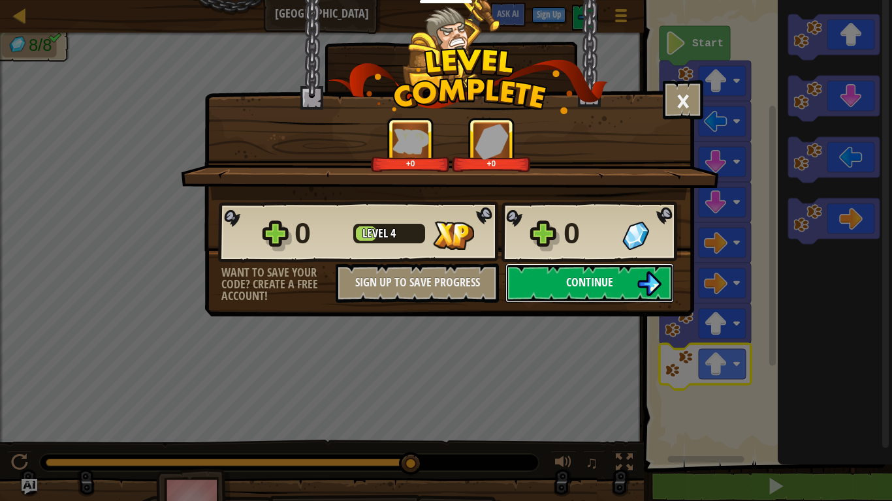
click at [627, 291] on button "Continue" at bounding box center [589, 283] width 168 height 39
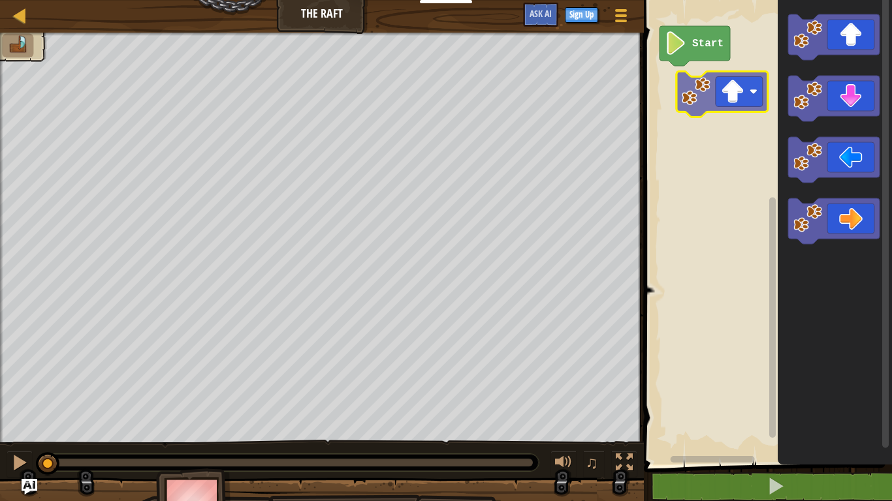
click at [716, 100] on div "Start" at bounding box center [766, 228] width 252 height 471
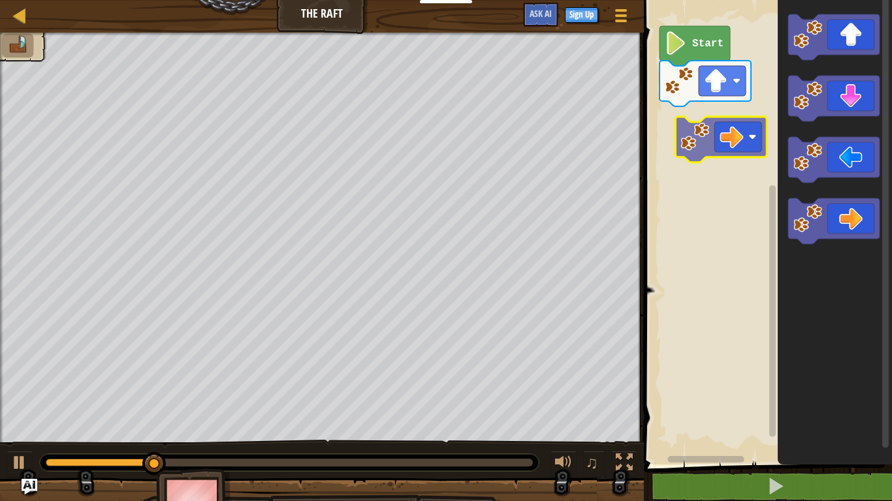
click at [733, 134] on div "Start" at bounding box center [766, 228] width 252 height 471
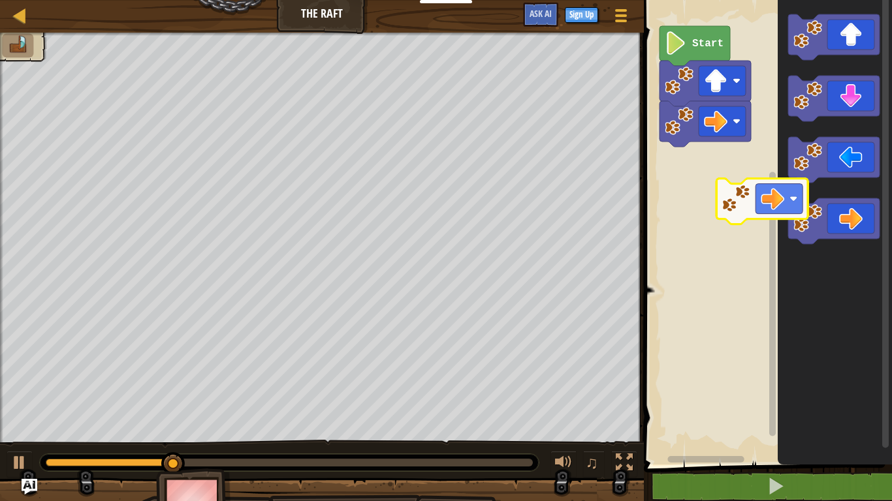
click at [671, 154] on div "Start" at bounding box center [766, 228] width 252 height 471
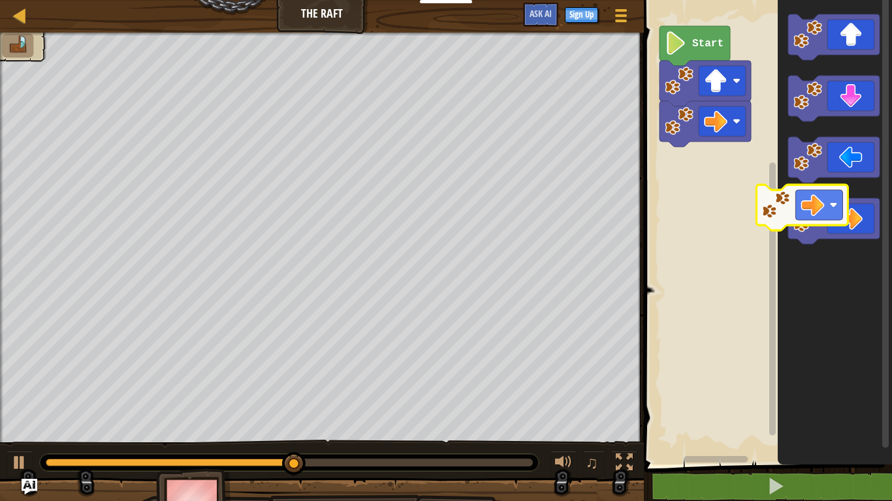
click at [719, 172] on div "Start" at bounding box center [766, 228] width 252 height 471
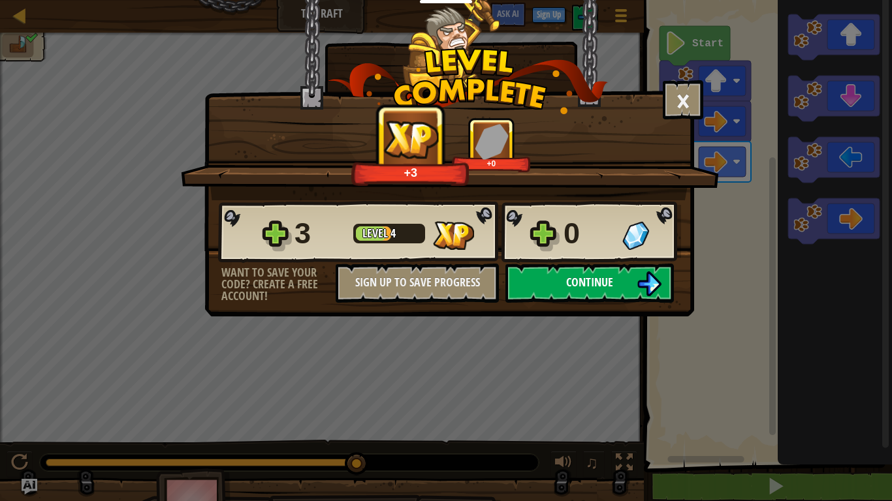
click at [584, 279] on span "Continue" at bounding box center [589, 282] width 47 height 16
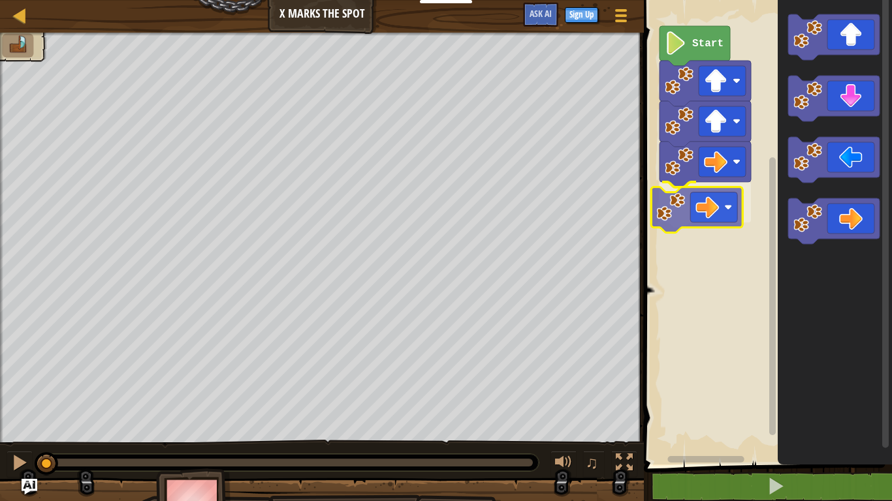
click at [718, 210] on div "Start" at bounding box center [766, 228] width 252 height 471
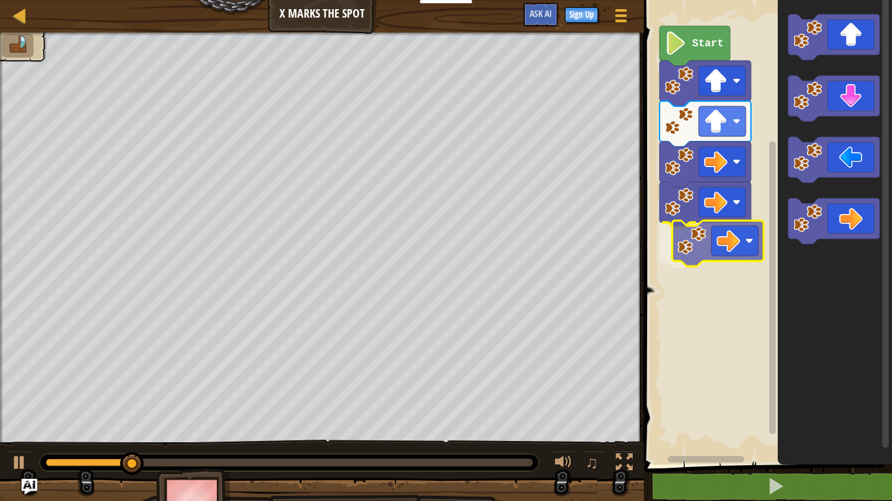
click at [745, 239] on div "Start" at bounding box center [766, 228] width 252 height 471
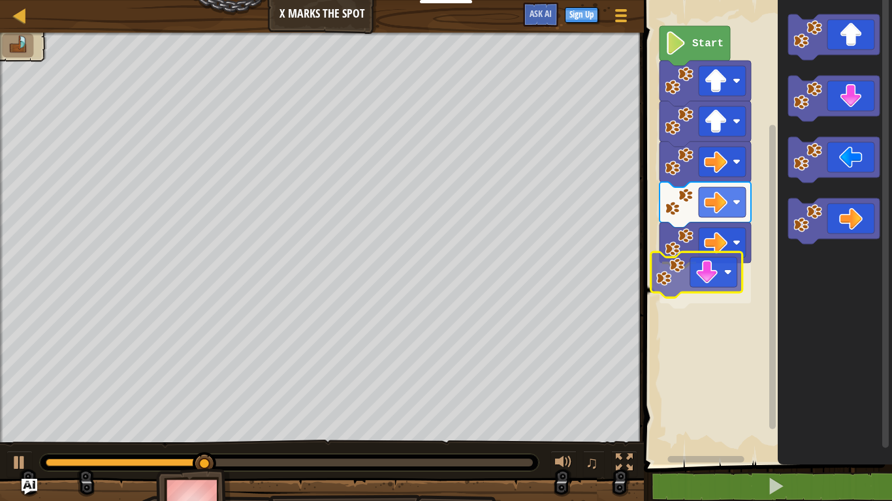
click at [707, 268] on div "Start" at bounding box center [766, 228] width 252 height 471
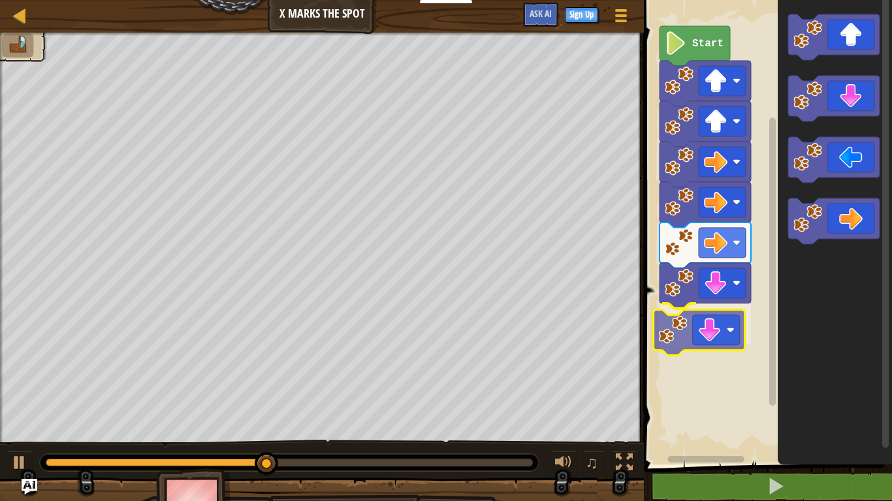
click at [724, 338] on div "Start" at bounding box center [766, 228] width 252 height 471
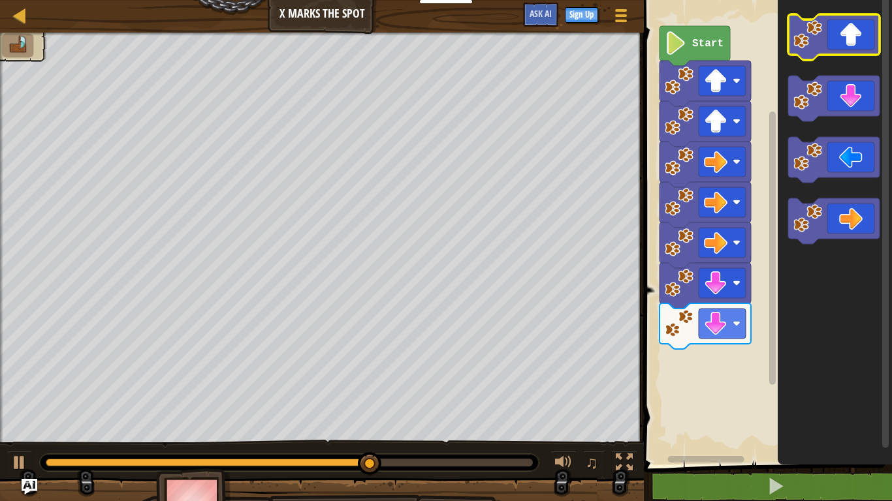
click at [829, 48] on icon "Blockly Workspace" at bounding box center [833, 37] width 91 height 46
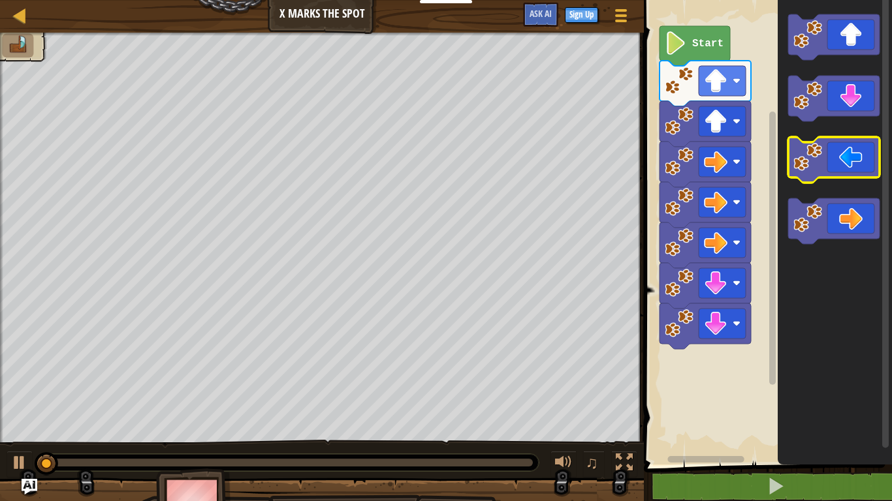
click at [819, 170] on image "Blockly Workspace" at bounding box center [807, 157] width 29 height 29
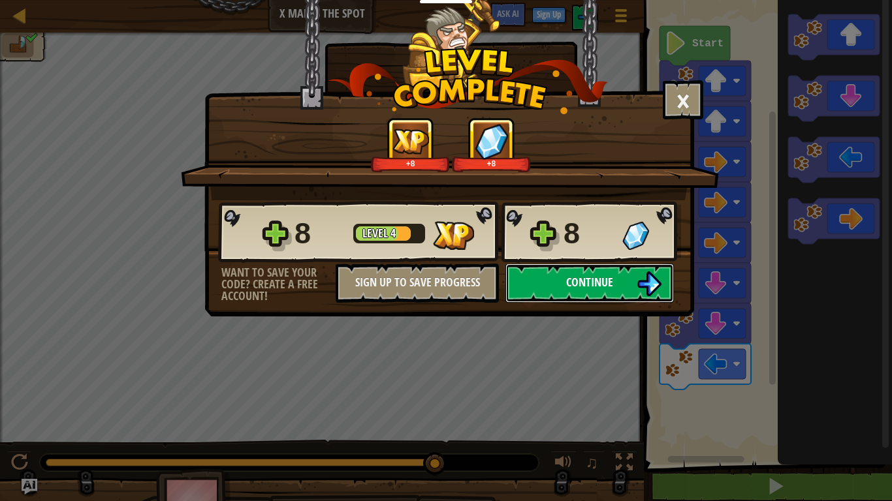
click at [537, 290] on button "Continue" at bounding box center [589, 283] width 168 height 39
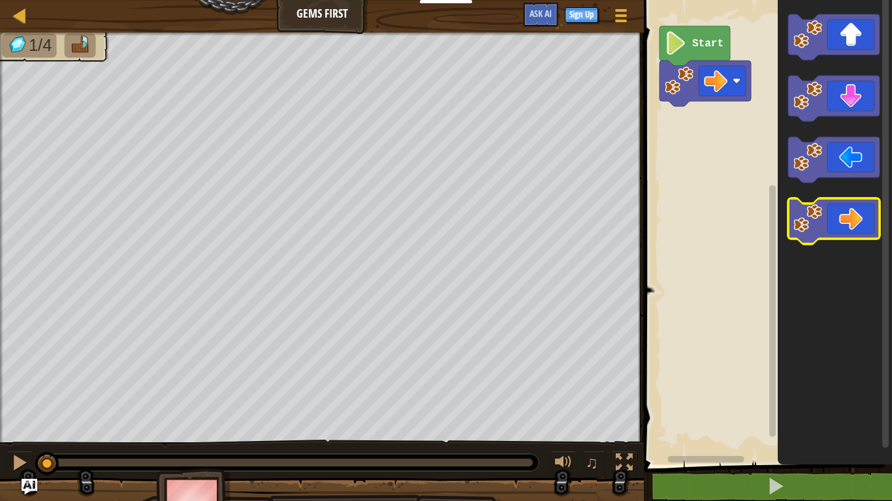
click at [827, 232] on icon "Blockly Workspace" at bounding box center [833, 221] width 91 height 46
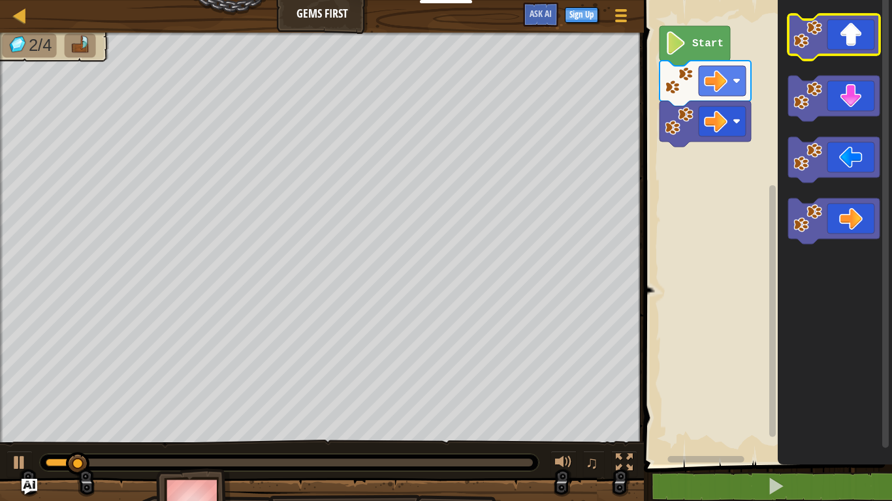
click at [846, 29] on icon "Blockly Workspace" at bounding box center [833, 37] width 91 height 46
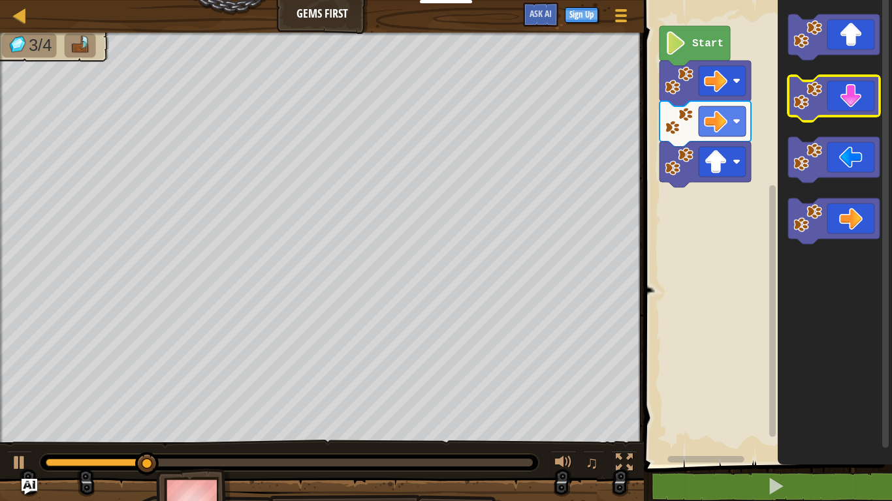
click at [815, 114] on icon "Blockly Workspace" at bounding box center [833, 99] width 91 height 46
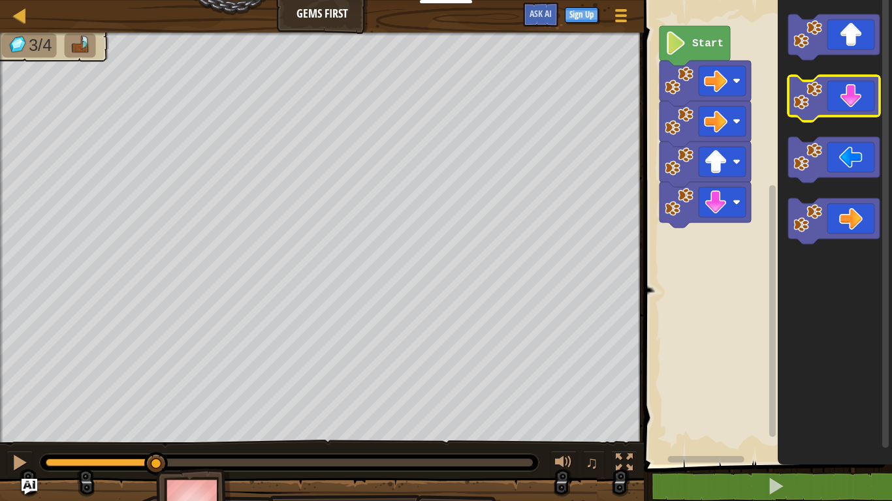
click at [815, 114] on icon "Blockly Workspace" at bounding box center [833, 99] width 91 height 46
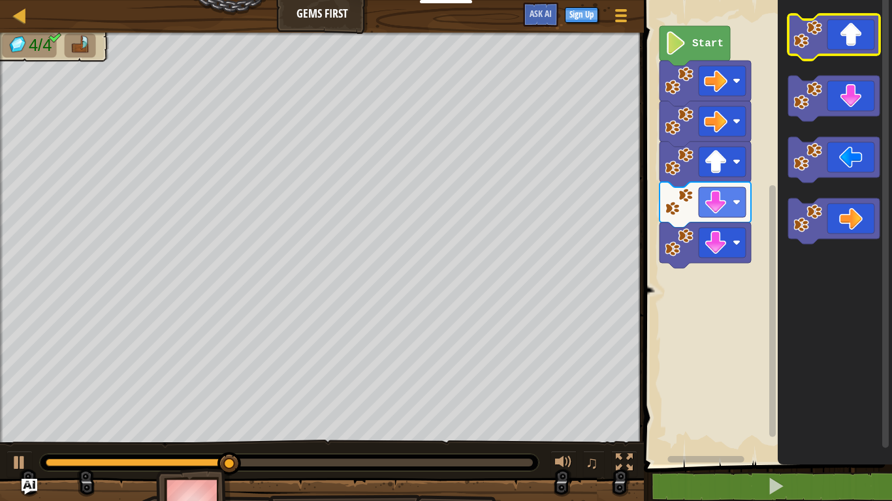
click at [833, 57] on rect "Blockly Workspace" at bounding box center [833, 37] width 91 height 46
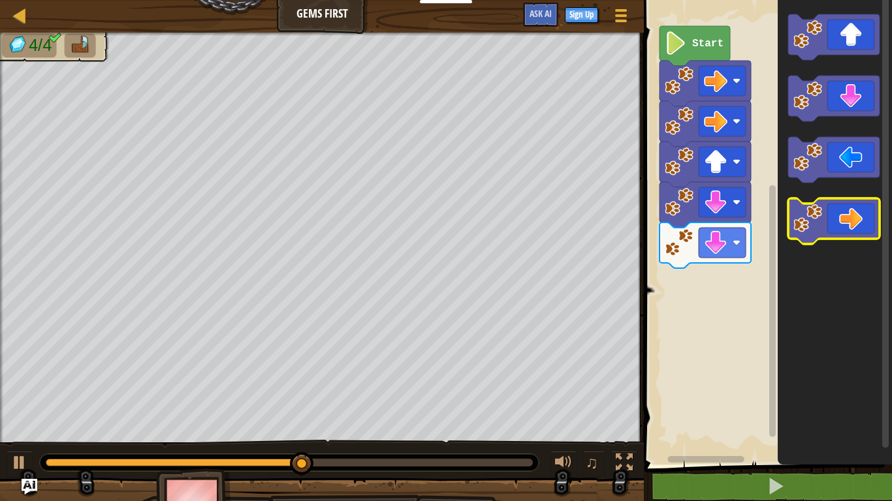
click at [834, 210] on icon "Blockly Workspace" at bounding box center [833, 221] width 91 height 46
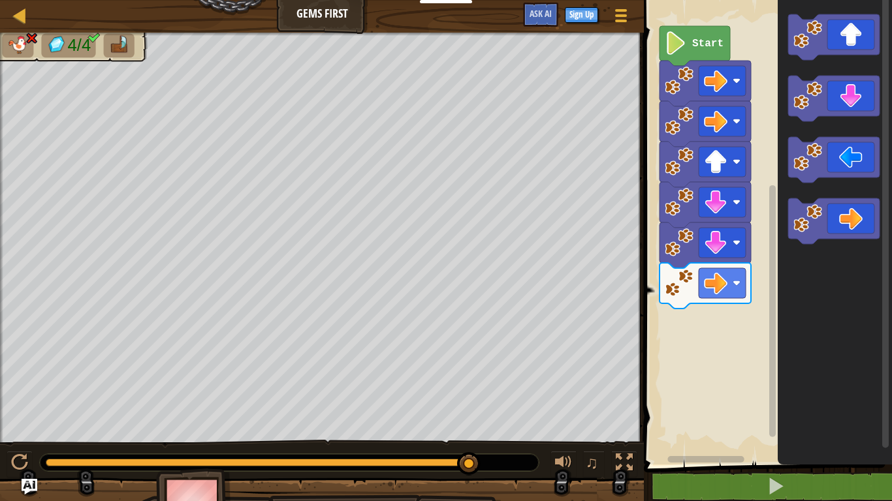
click at [706, 40] on text "Start" at bounding box center [707, 44] width 31 height 12
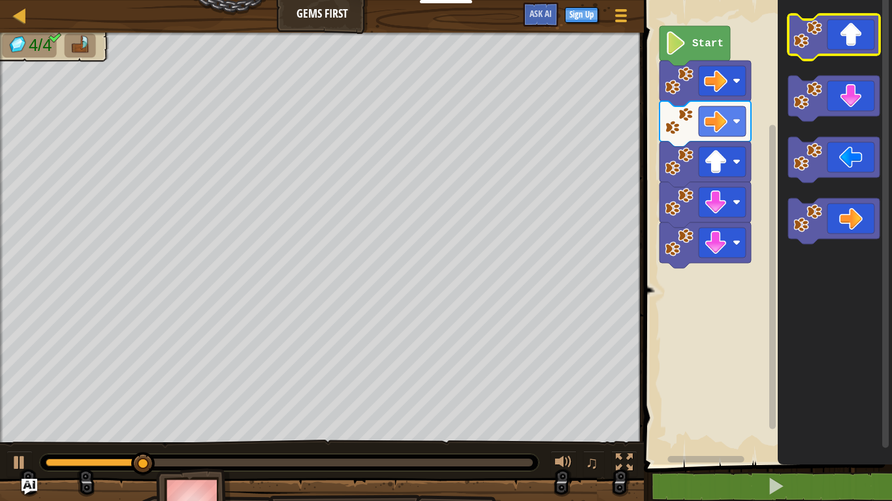
click at [831, 37] on icon "Blockly Workspace" at bounding box center [833, 37] width 91 height 46
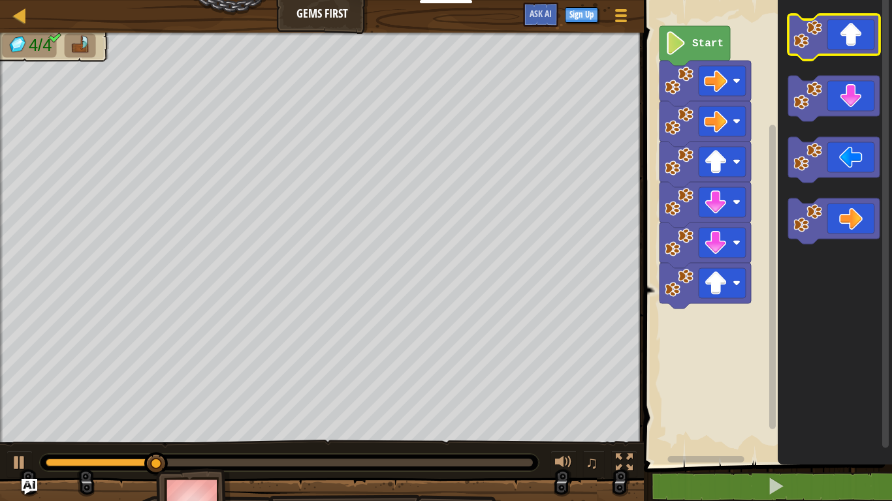
click at [831, 37] on icon "Blockly Workspace" at bounding box center [833, 37] width 91 height 46
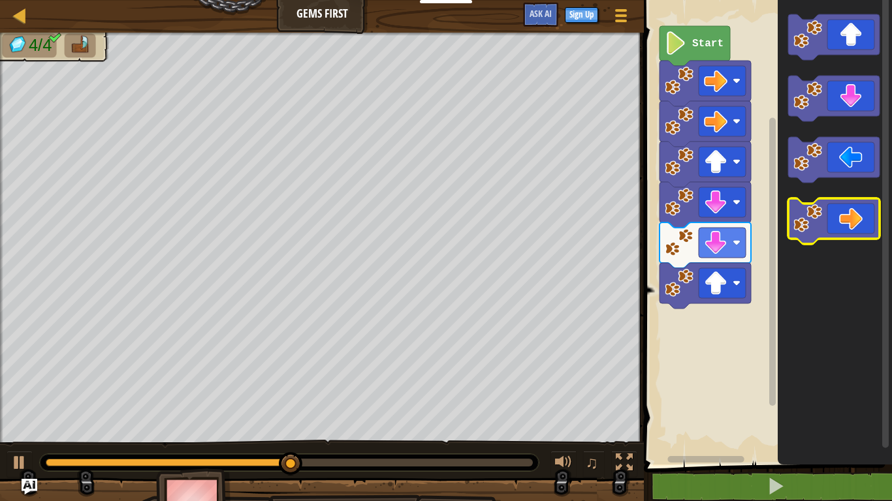
click at [848, 223] on icon "Blockly Workspace" at bounding box center [833, 221] width 91 height 46
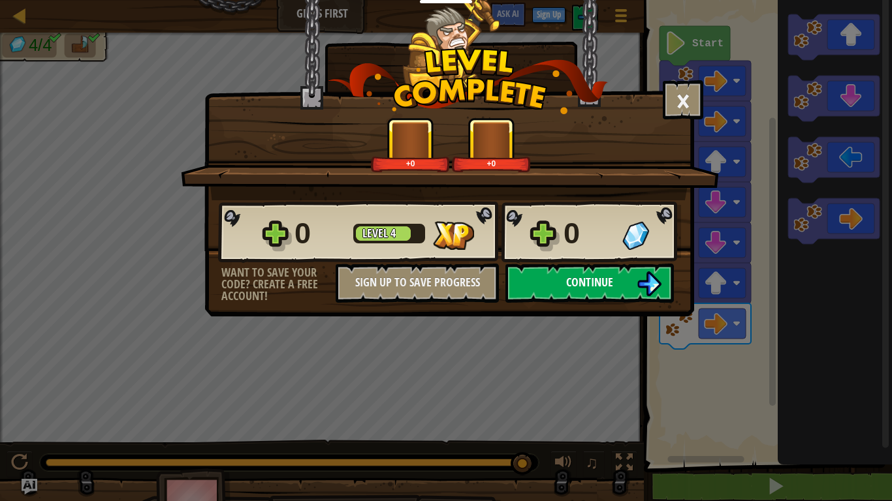
click at [599, 288] on span "Continue" at bounding box center [589, 282] width 47 height 16
